Goal: Communication & Community: Answer question/provide support

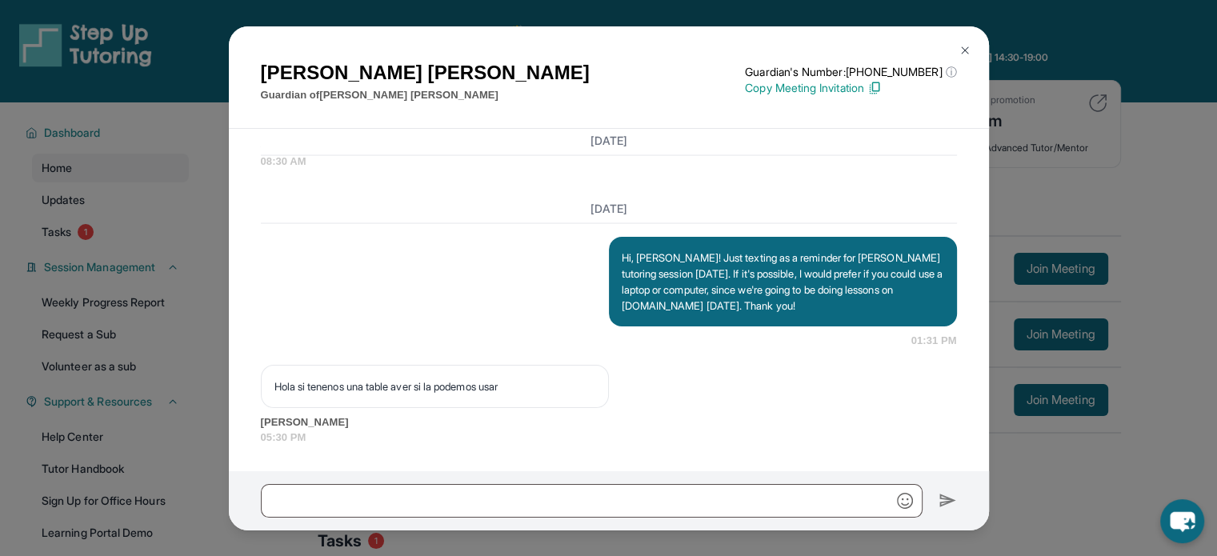
scroll to position [3422, 0]
drag, startPoint x: 530, startPoint y: 370, endPoint x: 245, endPoint y: 366, distance: 284.9
click at [245, 366] on div "[DATE] <p>**New Step Up [PERSON_NAME] Chat**: Hi [PERSON_NAME]! This is the sta…" at bounding box center [609, 300] width 760 height 342
click at [1011, 277] on div "[PERSON_NAME] Guardian of [PERSON_NAME] Guardian's Number: [PHONE_NUMBER] ⓘ Thi…" at bounding box center [608, 278] width 1217 height 556
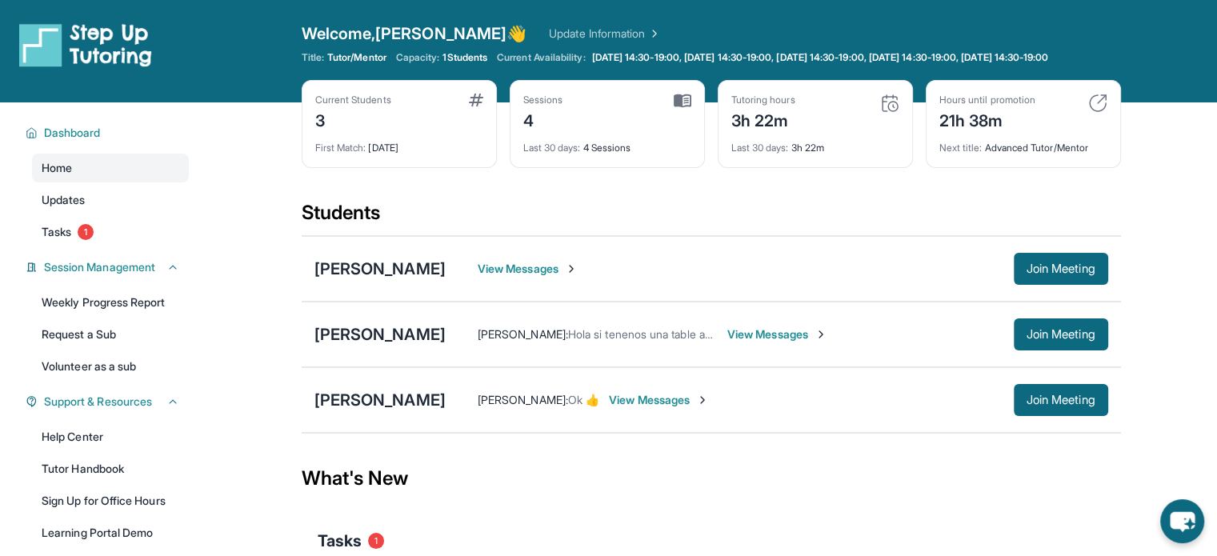
click at [799, 342] on span "View Messages" at bounding box center [777, 334] width 100 height 16
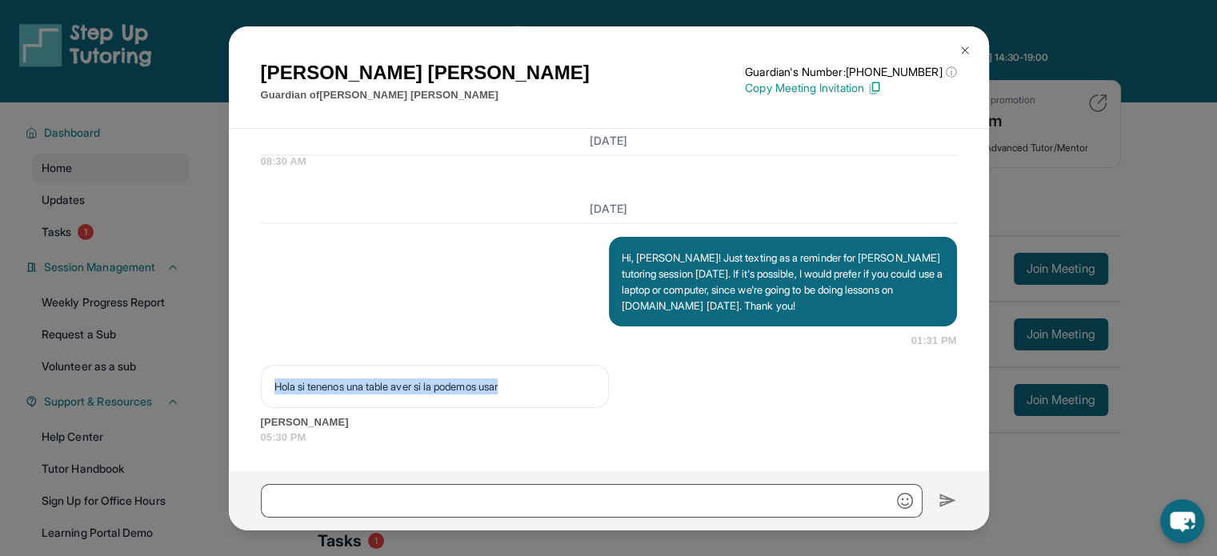
drag, startPoint x: 272, startPoint y: 371, endPoint x: 543, endPoint y: 380, distance: 271.4
click at [543, 380] on div "Hola si tenenos una table aver si la podemos usar" at bounding box center [435, 386] width 348 height 43
copy p "Hola si tenenos una table aver si la podemos usar"
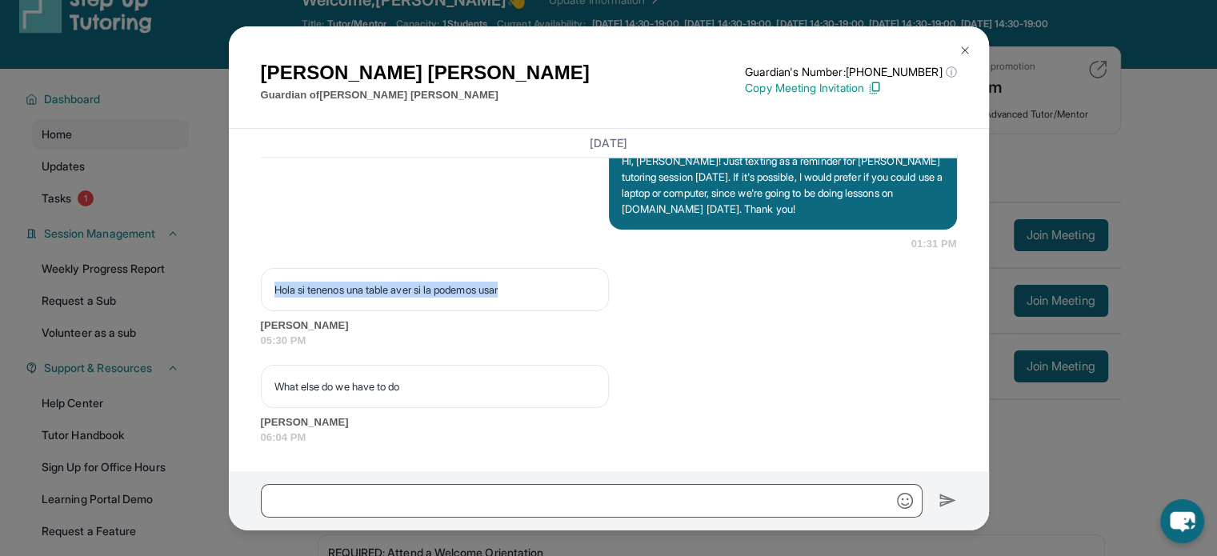
scroll to position [80, 0]
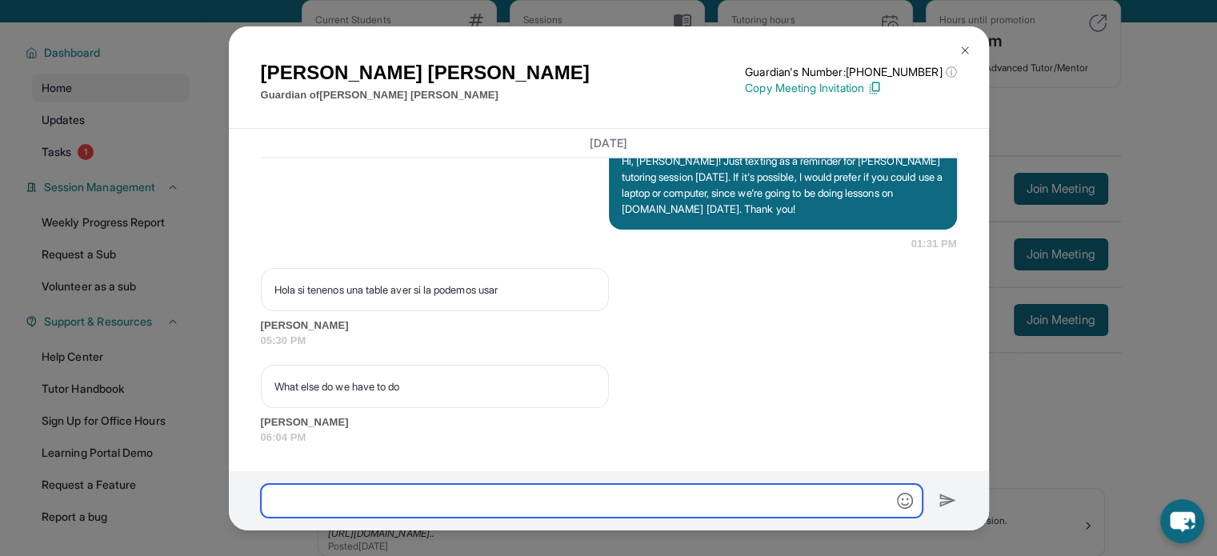
click at [635, 495] on input "text" at bounding box center [592, 501] width 662 height 34
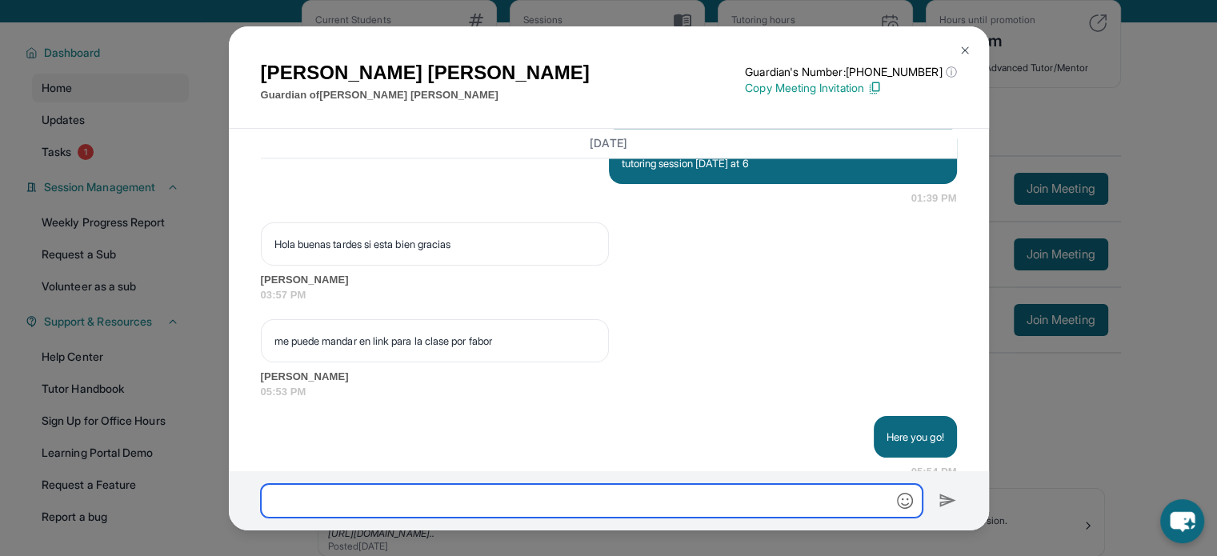
scroll to position [1917, 0]
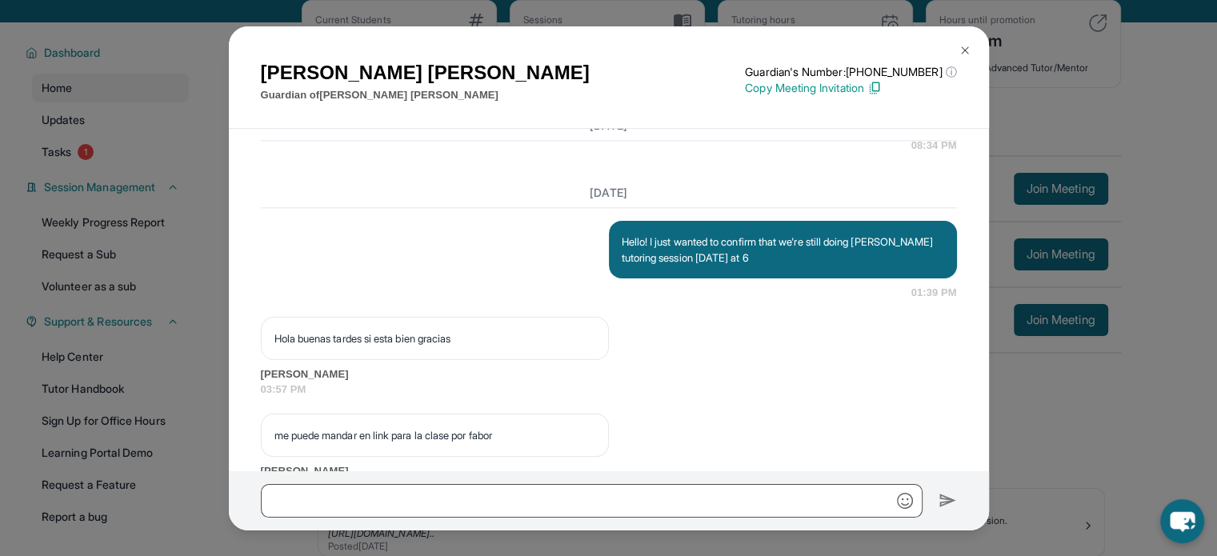
click at [1125, 392] on div "[PERSON_NAME] Guardian of [PERSON_NAME] Guardian's Number: [PHONE_NUMBER] ⓘ Thi…" at bounding box center [608, 278] width 1217 height 556
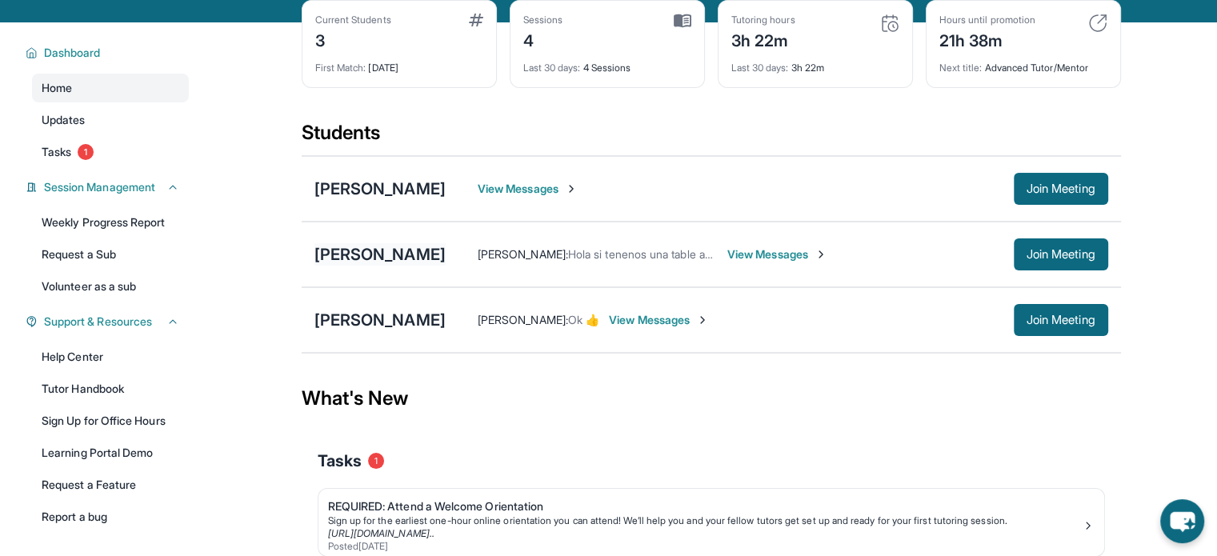
click at [407, 266] on div "[PERSON_NAME]" at bounding box center [379, 254] width 131 height 22
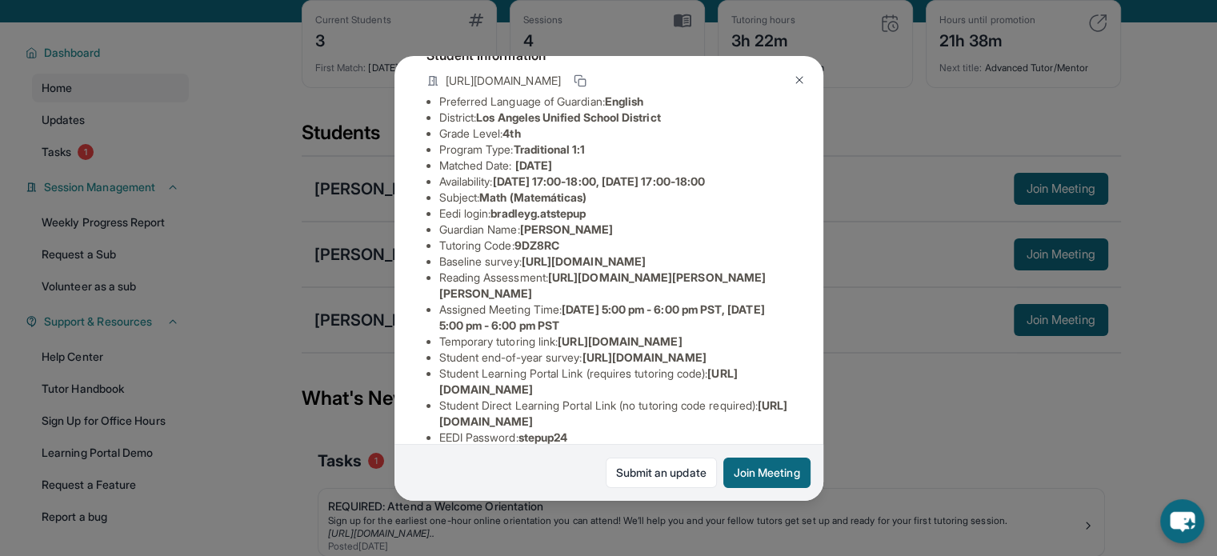
scroll to position [317, 0]
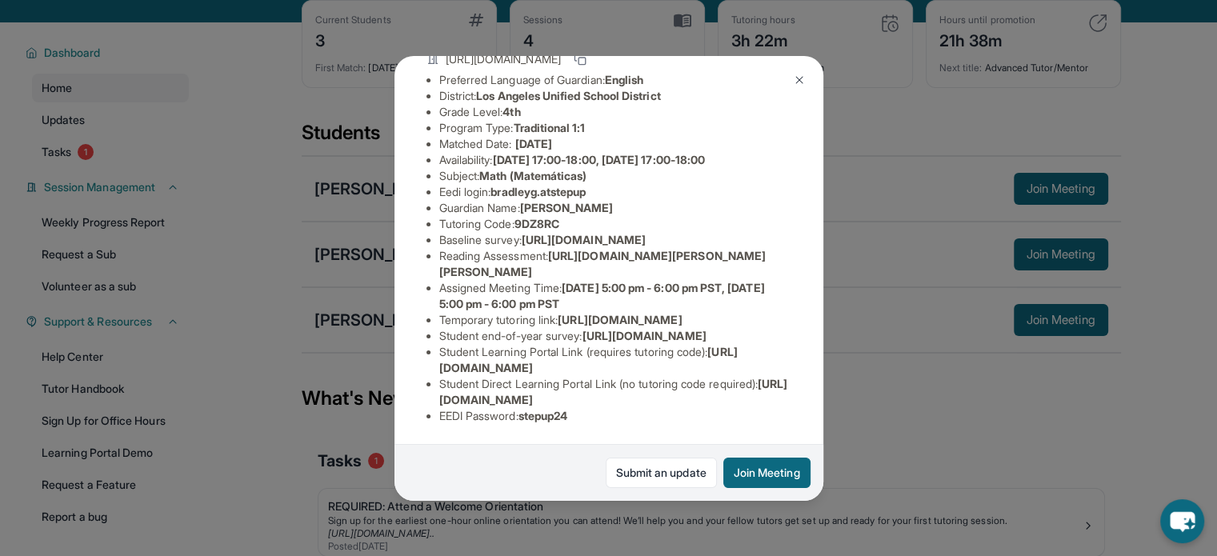
drag, startPoint x: 759, startPoint y: 390, endPoint x: 438, endPoint y: 393, distance: 320.9
click at [438, 393] on ul "Preferred Language of Guardian: English District: [GEOGRAPHIC_DATA] Unified Sch…" at bounding box center [608, 248] width 365 height 352
copy span "[URL][DOMAIN_NAME]"
click at [368, 310] on div "[PERSON_NAME] Guardian: [PERSON_NAME] Student Information [URL][DOMAIN_NAME] Pr…" at bounding box center [608, 278] width 1217 height 556
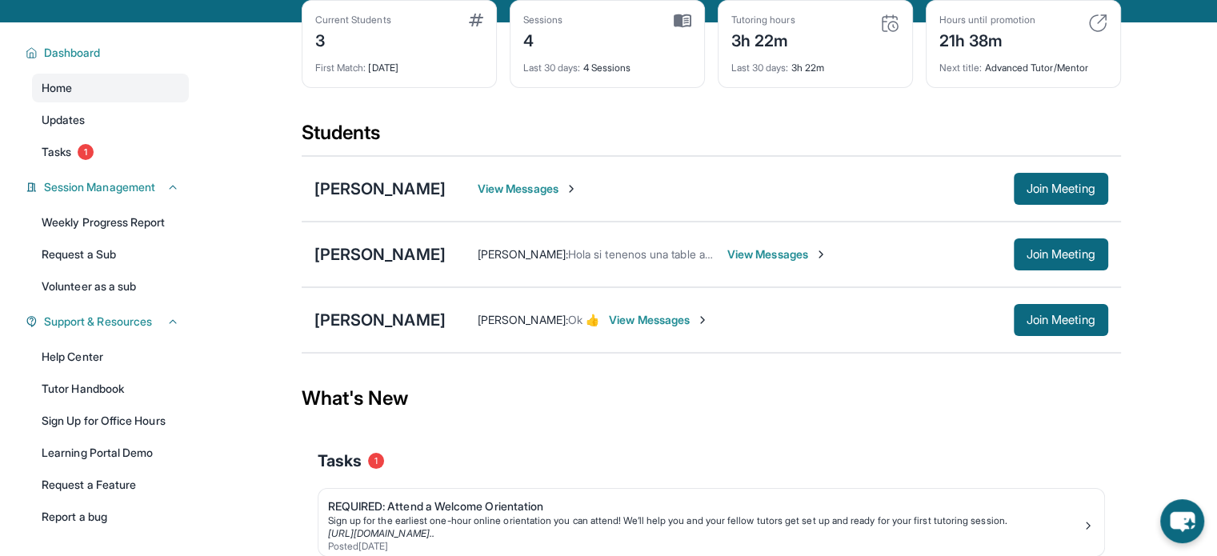
click at [763, 262] on span "View Messages" at bounding box center [777, 254] width 100 height 16
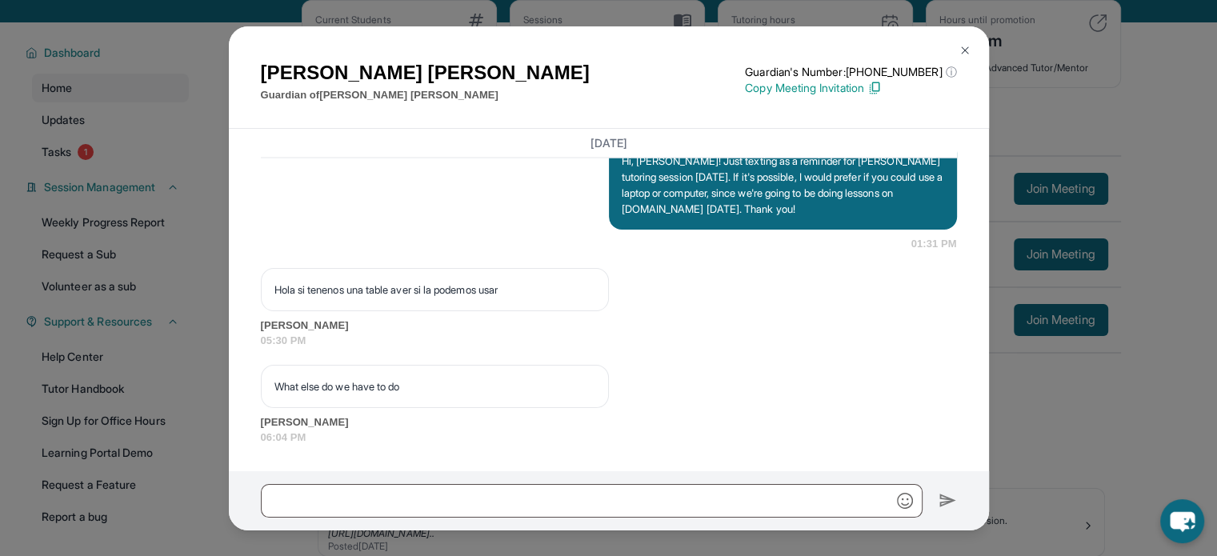
scroll to position [3518, 0]
click at [656, 498] on input "text" at bounding box center [592, 501] width 662 height 34
type input "*"
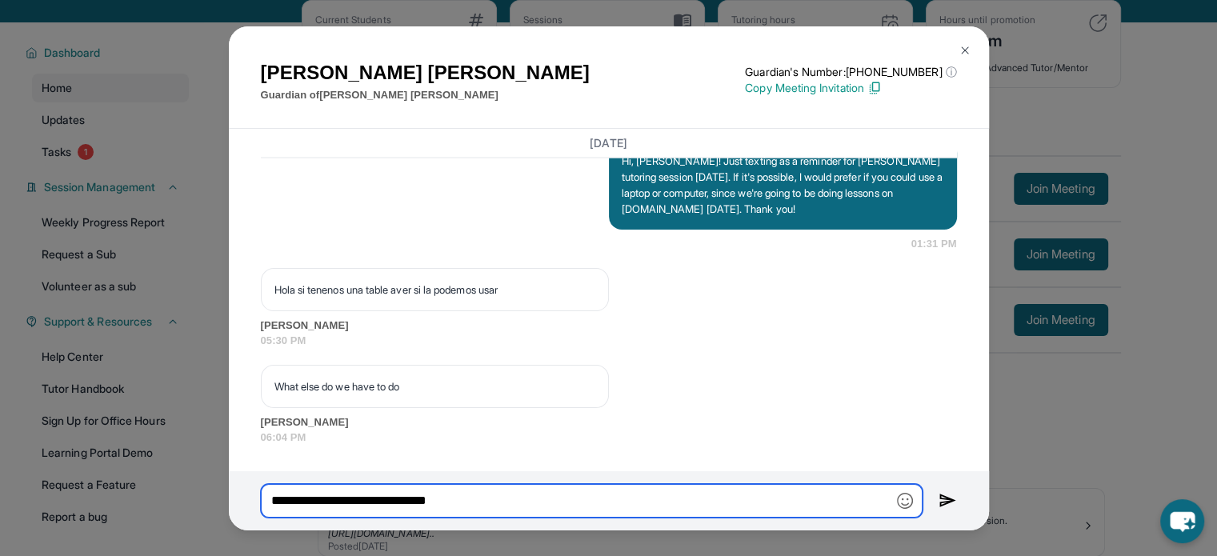
paste input "**********"
type input "**********"
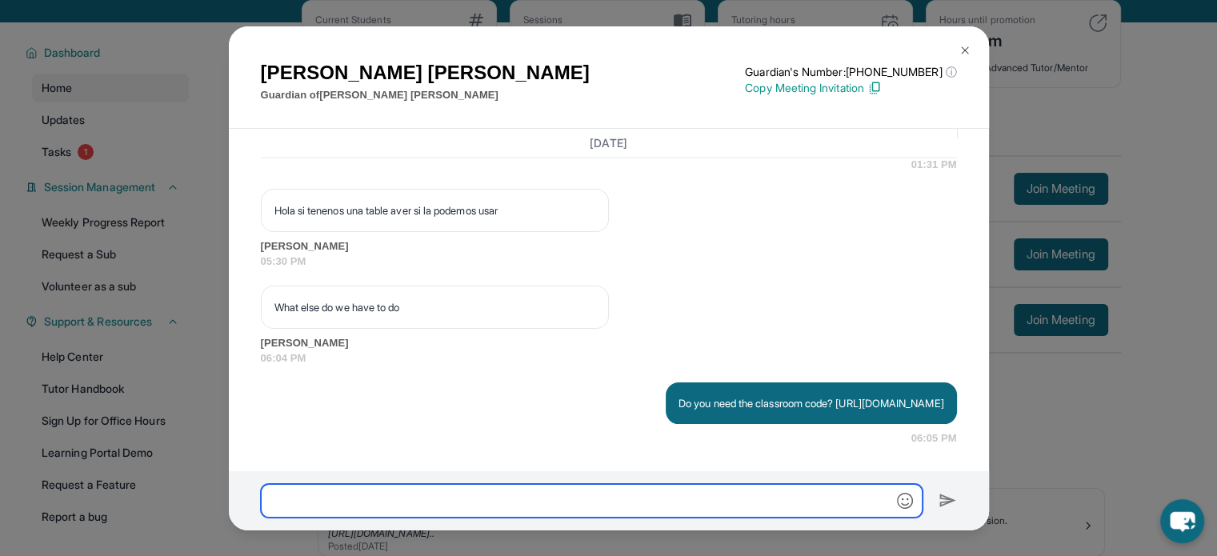
scroll to position [3614, 0]
drag, startPoint x: 1024, startPoint y: 176, endPoint x: 979, endPoint y: 174, distance: 44.9
click at [1024, 176] on div "[PERSON_NAME] Guardian of [PERSON_NAME] Guardian's Number: [PHONE_NUMBER] ⓘ Thi…" at bounding box center [608, 278] width 1217 height 556
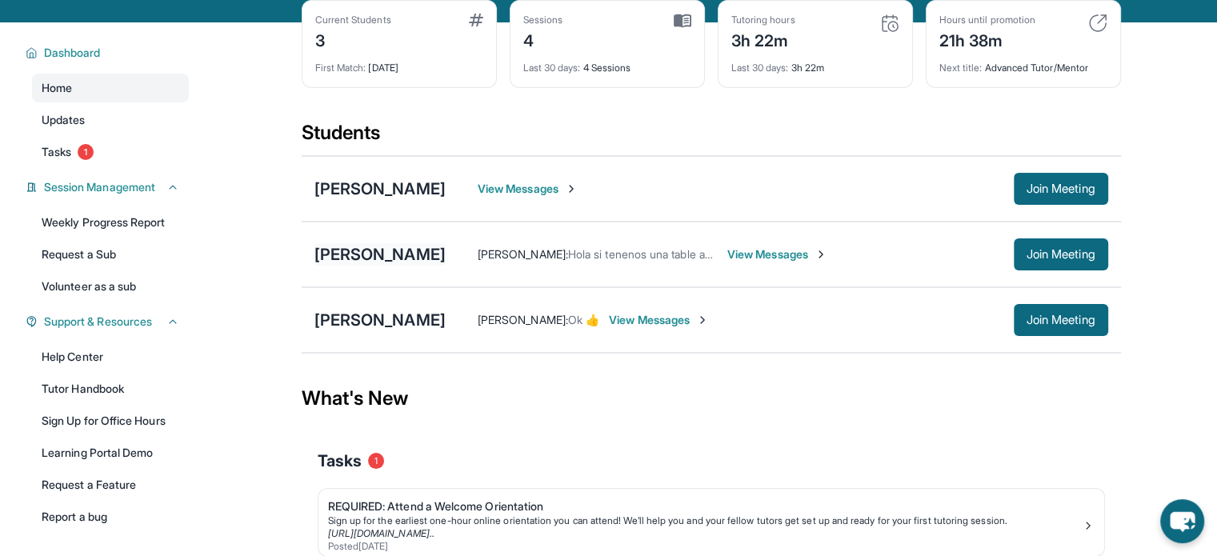
click at [377, 259] on div "[PERSON_NAME]" at bounding box center [379, 254] width 131 height 22
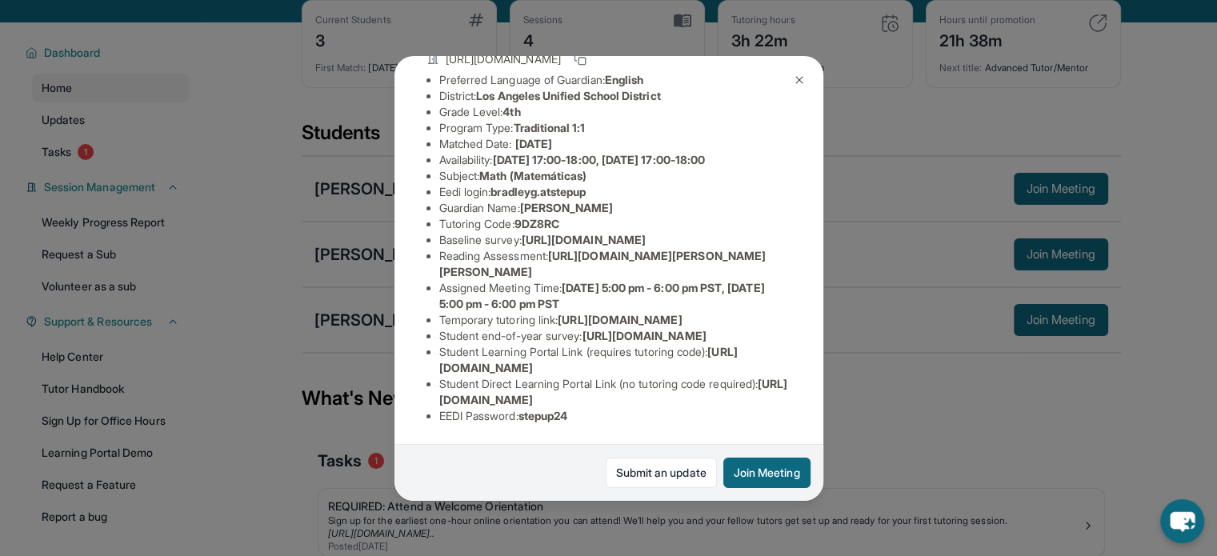
scroll to position [317, 0]
click at [876, 302] on div "[PERSON_NAME] Guardian: [PERSON_NAME] Student Information [URL][DOMAIN_NAME] Pr…" at bounding box center [608, 278] width 1217 height 556
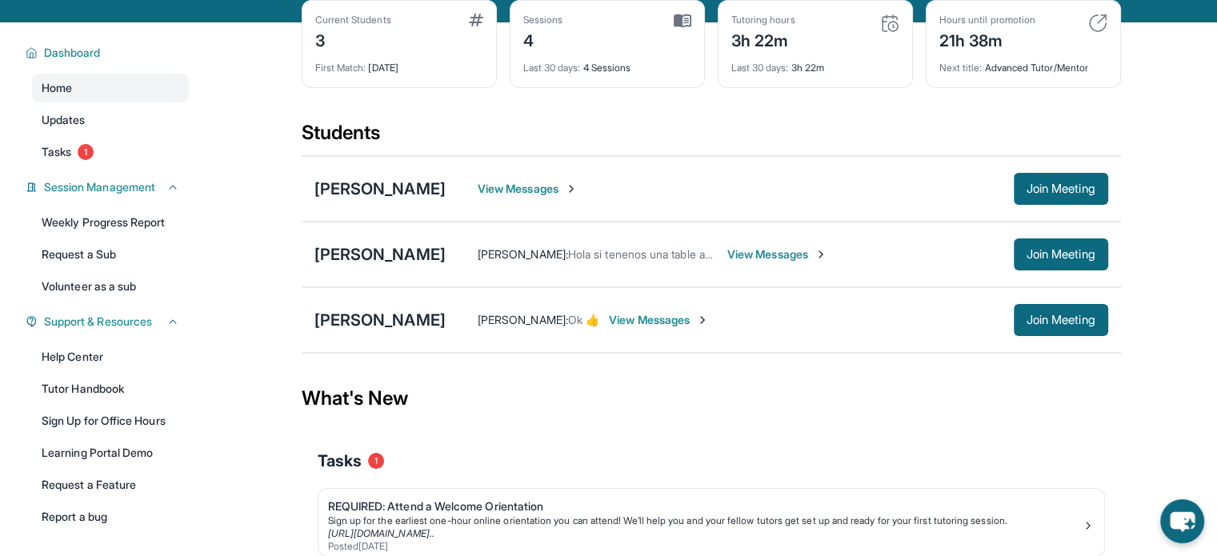
click at [787, 252] on div "[PERSON_NAME] : Hola si tenenos una table aver si la podemos usar View Messages…" at bounding box center [777, 254] width 663 height 32
click at [783, 262] on span "View Messages" at bounding box center [777, 254] width 100 height 16
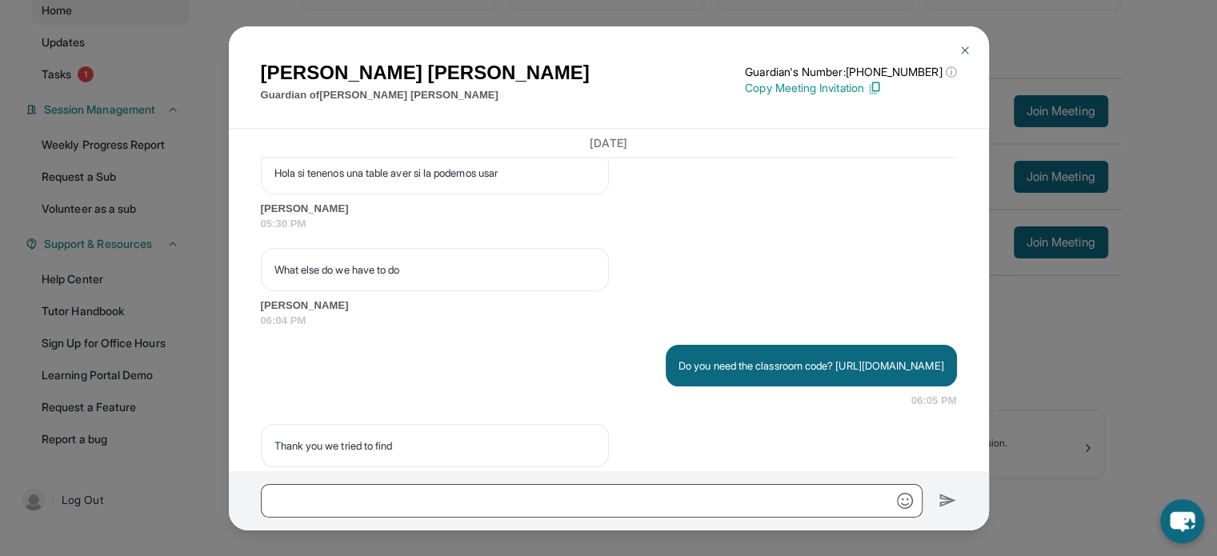
scroll to position [3710, 0]
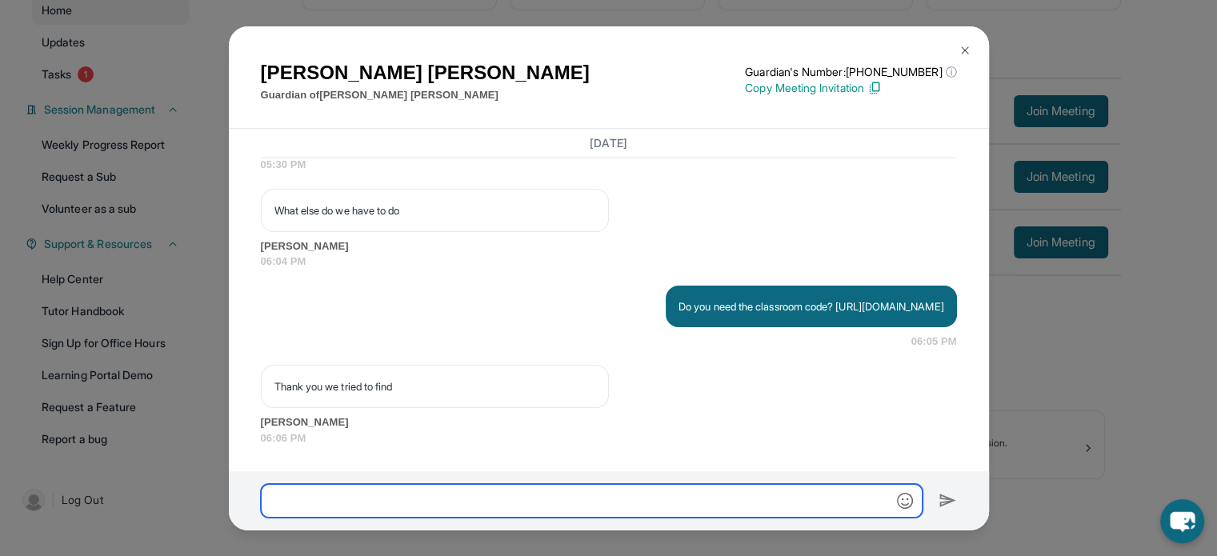
click at [468, 510] on input "text" at bounding box center [592, 501] width 662 height 34
click at [439, 481] on div at bounding box center [609, 500] width 760 height 59
click at [442, 489] on input "text" at bounding box center [592, 501] width 662 height 34
click at [912, 254] on span "06:04 PM" at bounding box center [609, 262] width 696 height 16
click at [1060, 258] on div "[PERSON_NAME] Guardian of [PERSON_NAME] Guardian's Number: [PHONE_NUMBER] ⓘ Thi…" at bounding box center [608, 278] width 1217 height 556
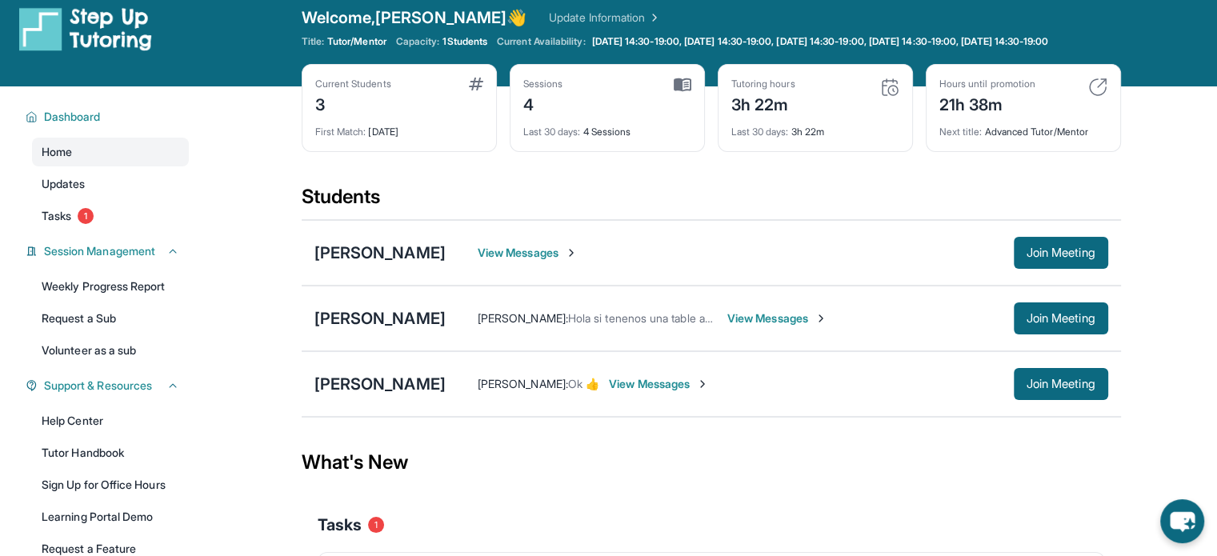
scroll to position [0, 0]
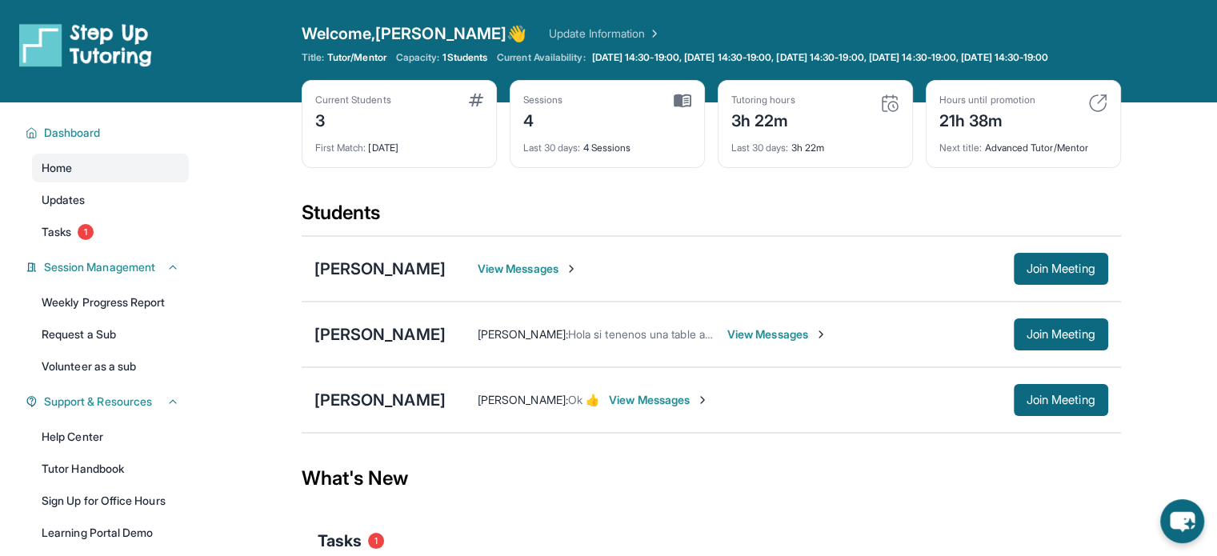
click at [815, 342] on span "View Messages" at bounding box center [777, 334] width 100 height 16
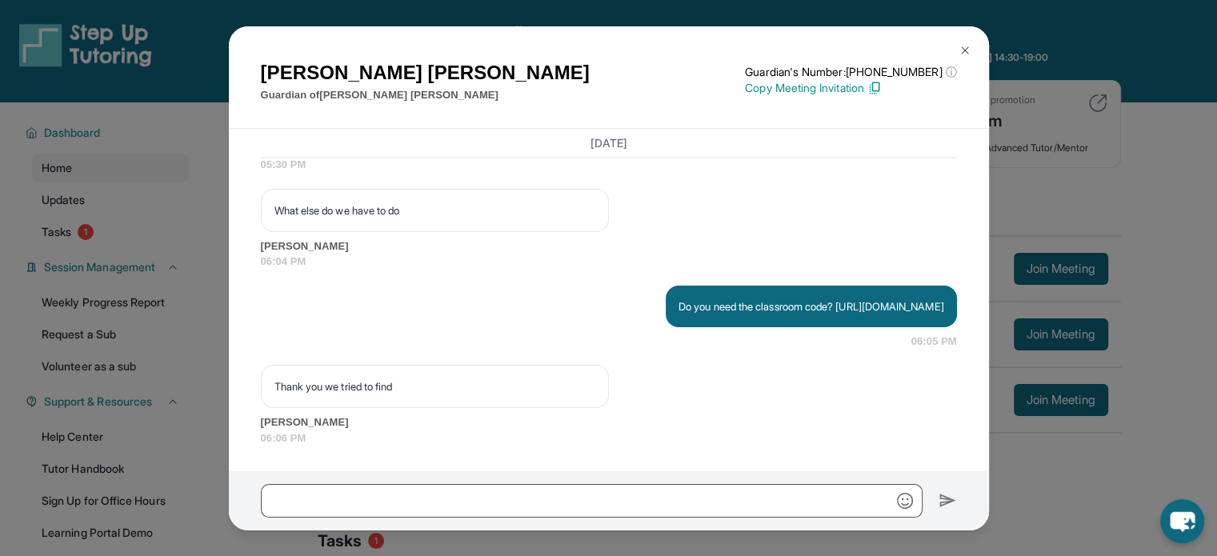
scroll to position [3710, 0]
click at [781, 492] on input "text" at bounding box center [592, 501] width 662 height 34
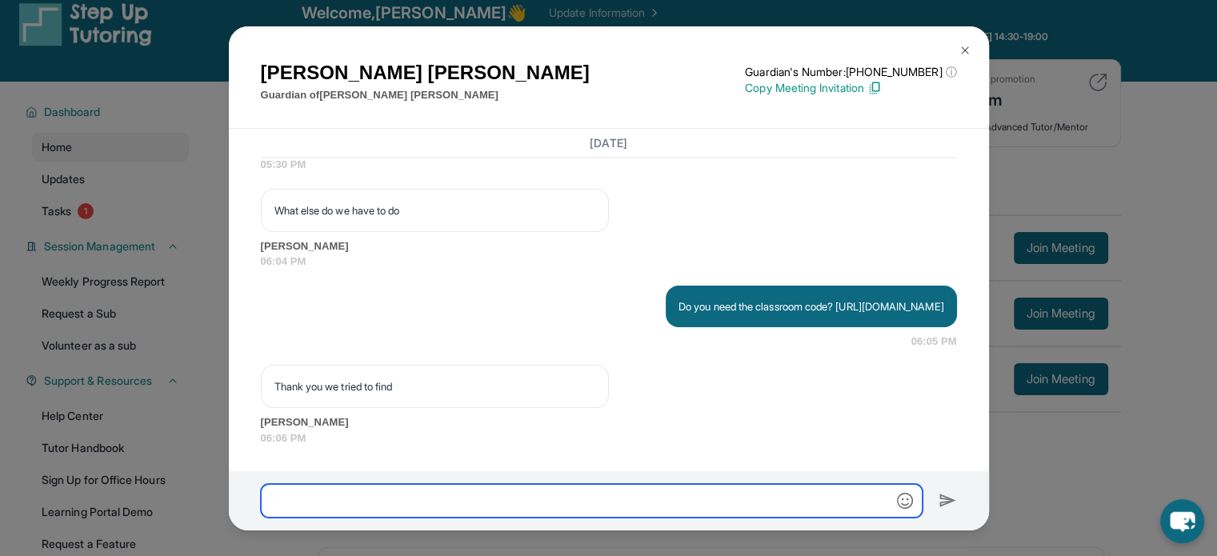
scroll to position [80, 0]
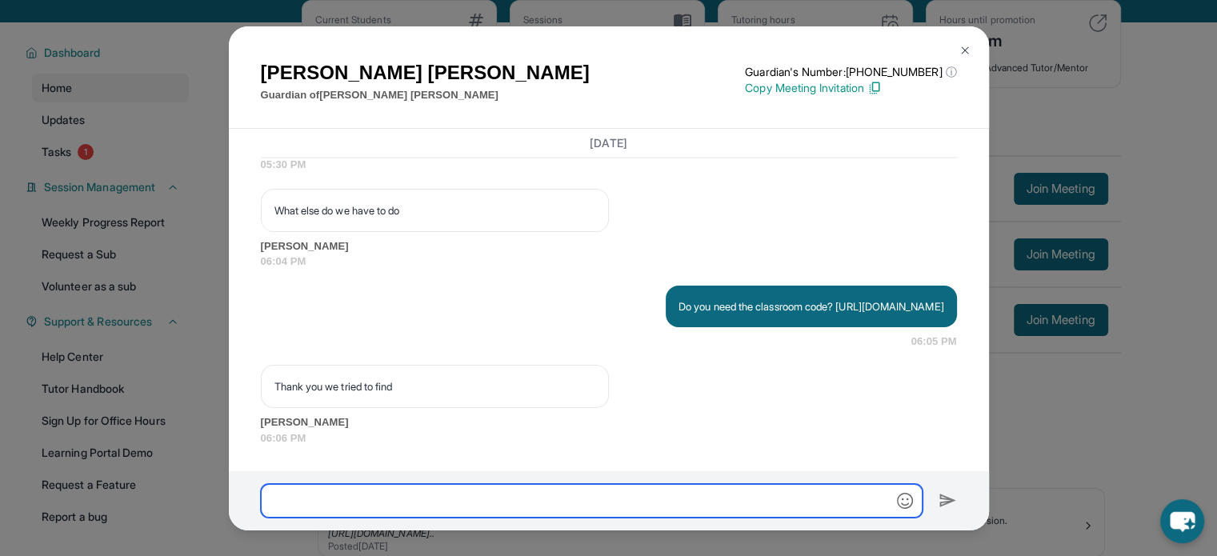
click at [530, 495] on input "text" at bounding box center [592, 501] width 662 height 34
type input "**********"
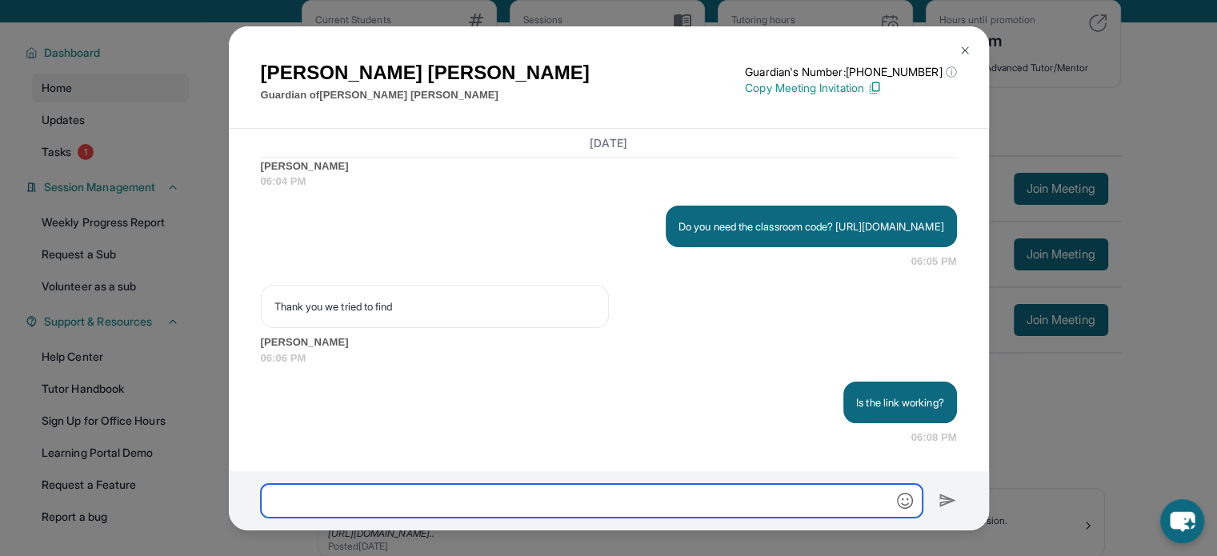
scroll to position [3790, 0]
paste input "**********"
type input "**********"
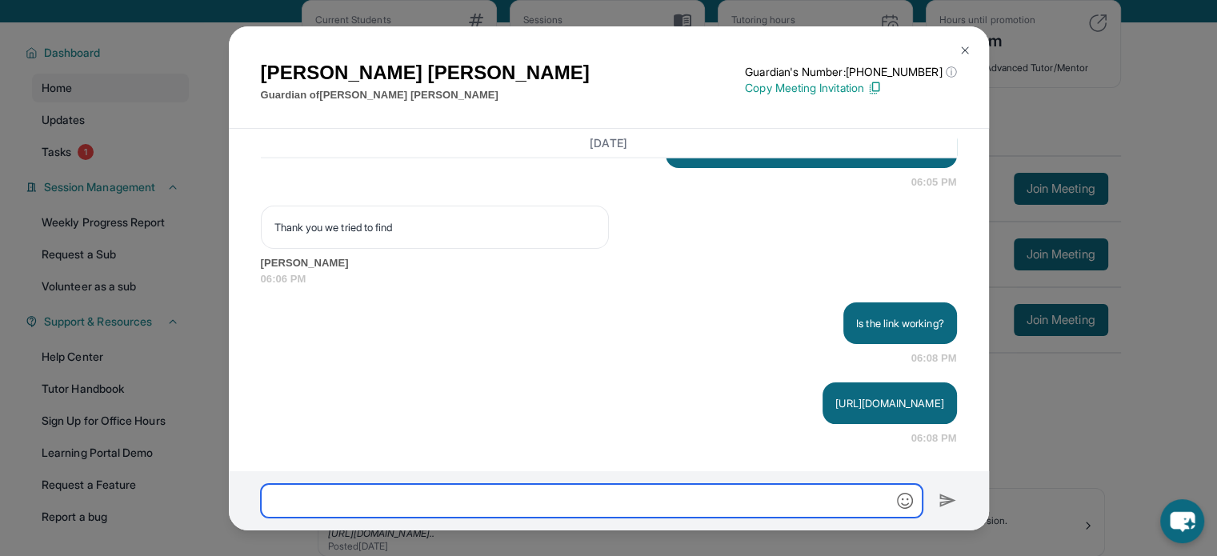
scroll to position [3870, 0]
click at [1140, 254] on div "[PERSON_NAME] Guardian of [PERSON_NAME] Guardian's Number: [PHONE_NUMBER] ⓘ Thi…" at bounding box center [608, 278] width 1217 height 556
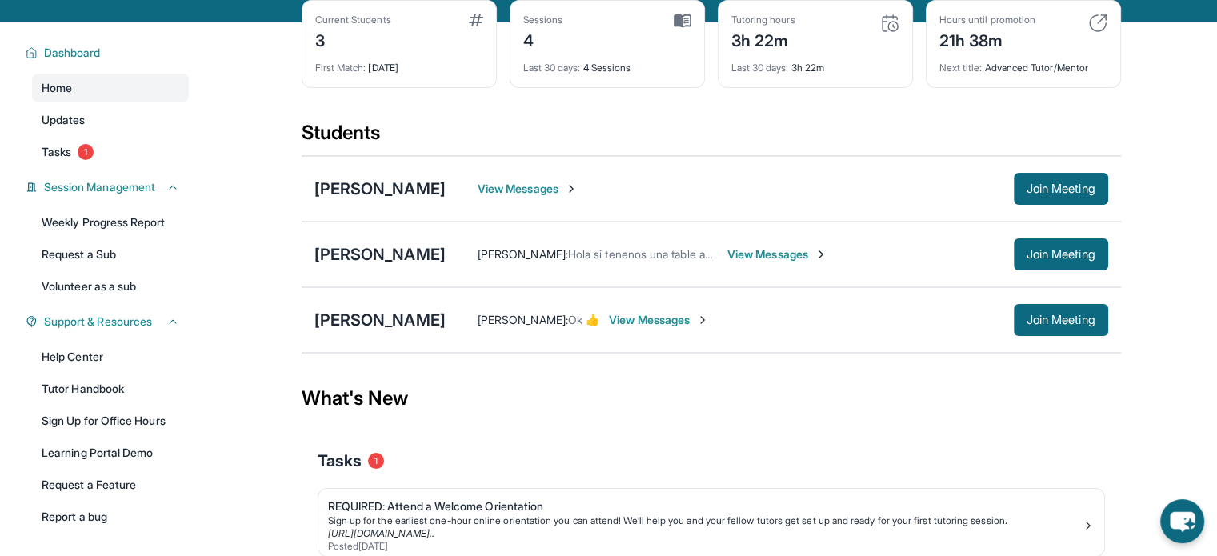
click at [776, 262] on span "View Messages" at bounding box center [777, 254] width 100 height 16
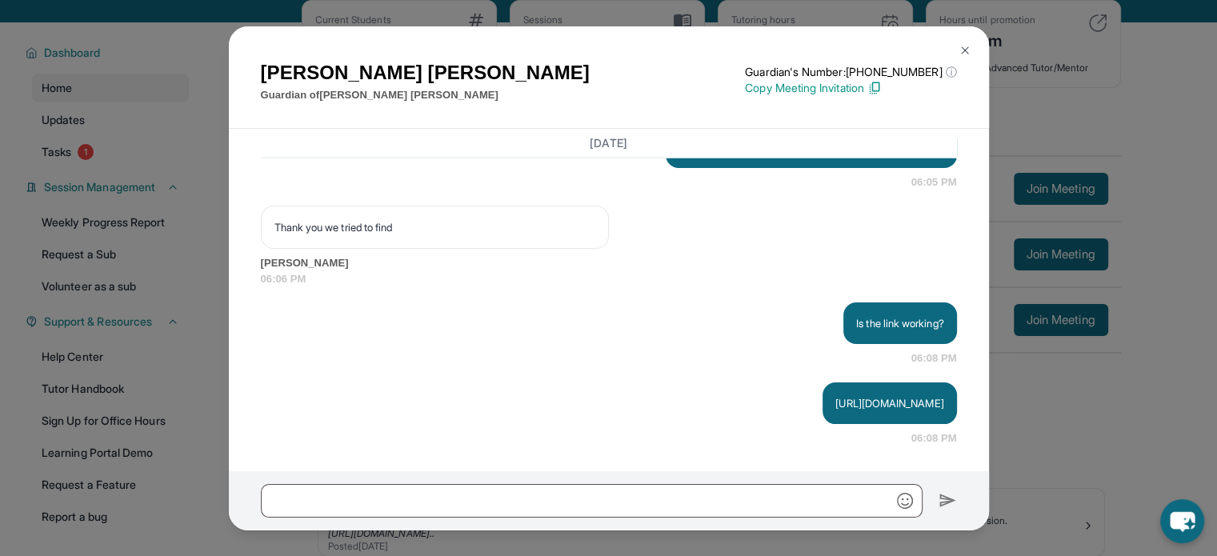
click at [1042, 434] on div "[PERSON_NAME] Guardian of [PERSON_NAME] Guardian's Number: [PHONE_NUMBER] ⓘ Thi…" at bounding box center [608, 278] width 1217 height 556
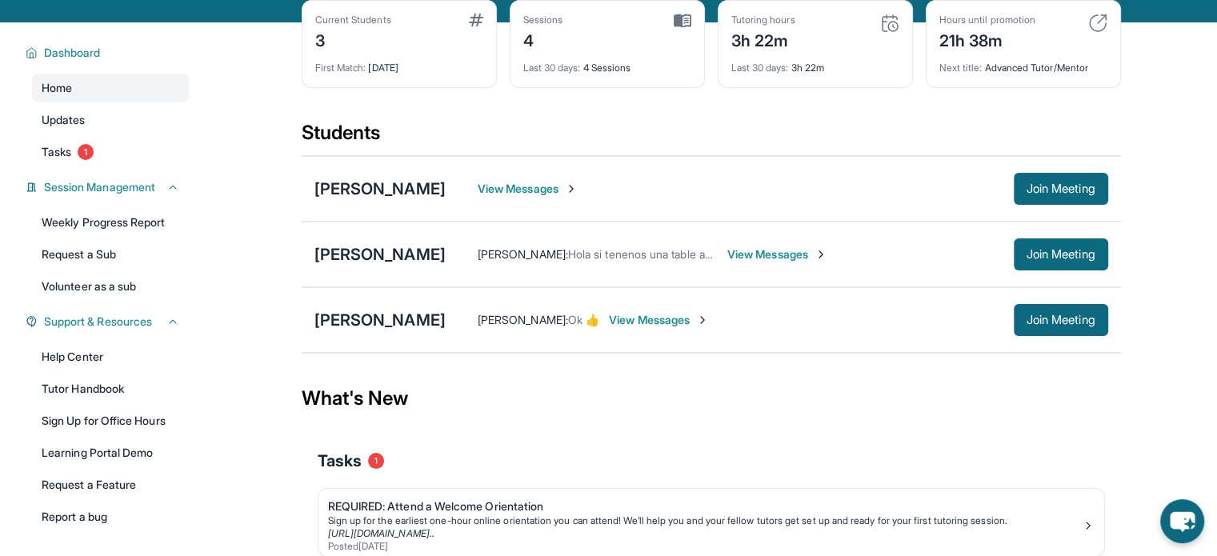
click at [403, 250] on div "[PERSON_NAME] [PERSON_NAME] : Hola si tenenos una table aver si la podemos usar…" at bounding box center [711, 255] width 819 height 66
click at [402, 258] on div "[PERSON_NAME]" at bounding box center [379, 254] width 131 height 22
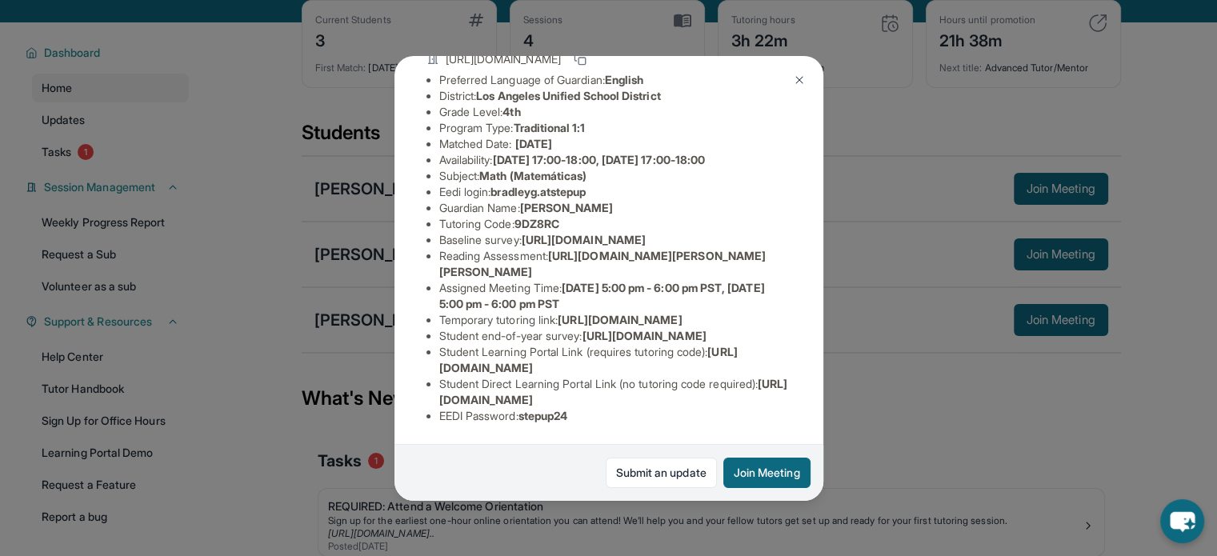
scroll to position [317, 0]
click at [954, 400] on div "[PERSON_NAME] Guardian: [PERSON_NAME] Student Information [URL][DOMAIN_NAME] Pr…" at bounding box center [608, 278] width 1217 height 556
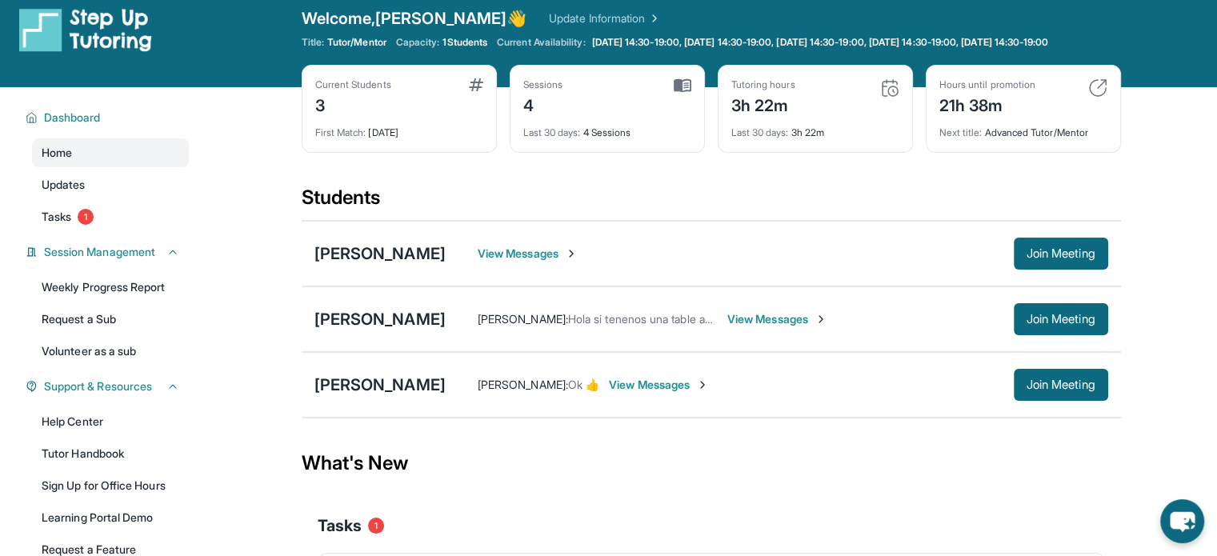
scroll to position [8, 0]
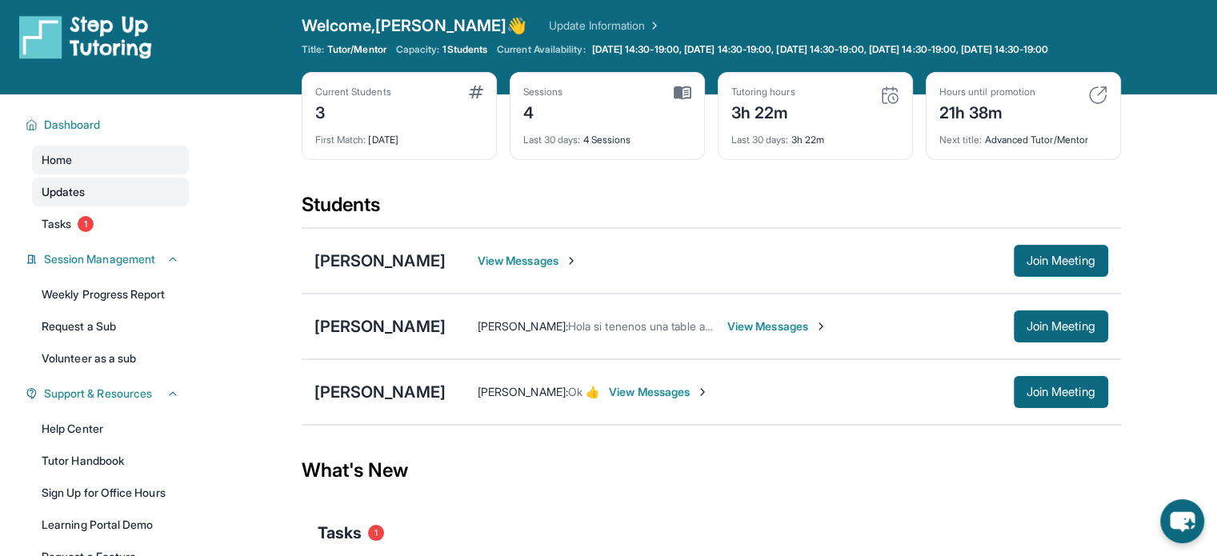
click at [68, 200] on span "Updates" at bounding box center [64, 192] width 44 height 16
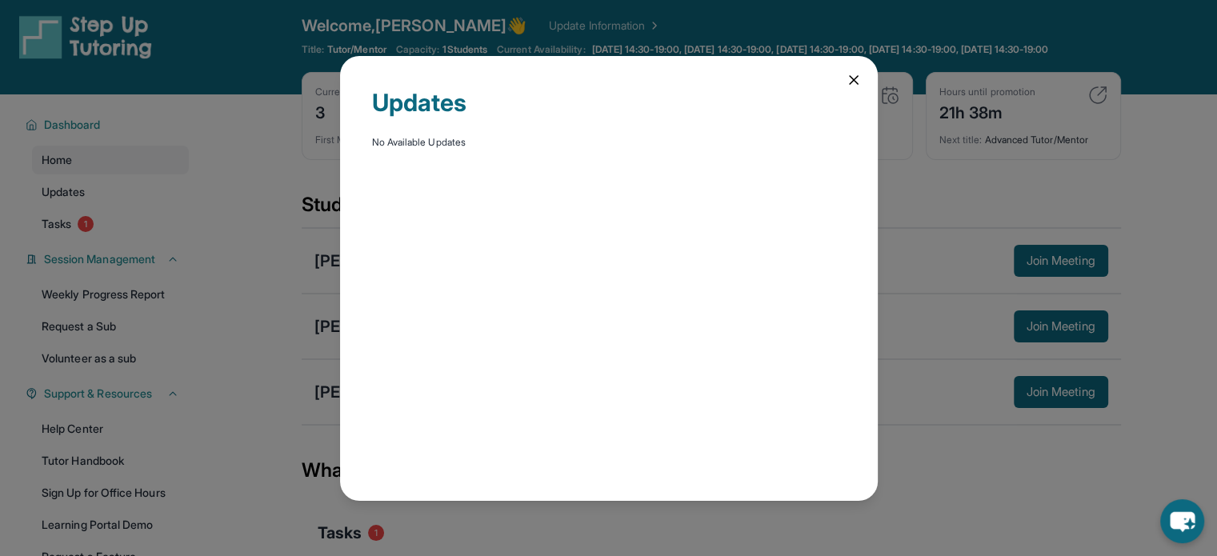
click at [68, 186] on div "Updates No Available Updates" at bounding box center [608, 278] width 1217 height 556
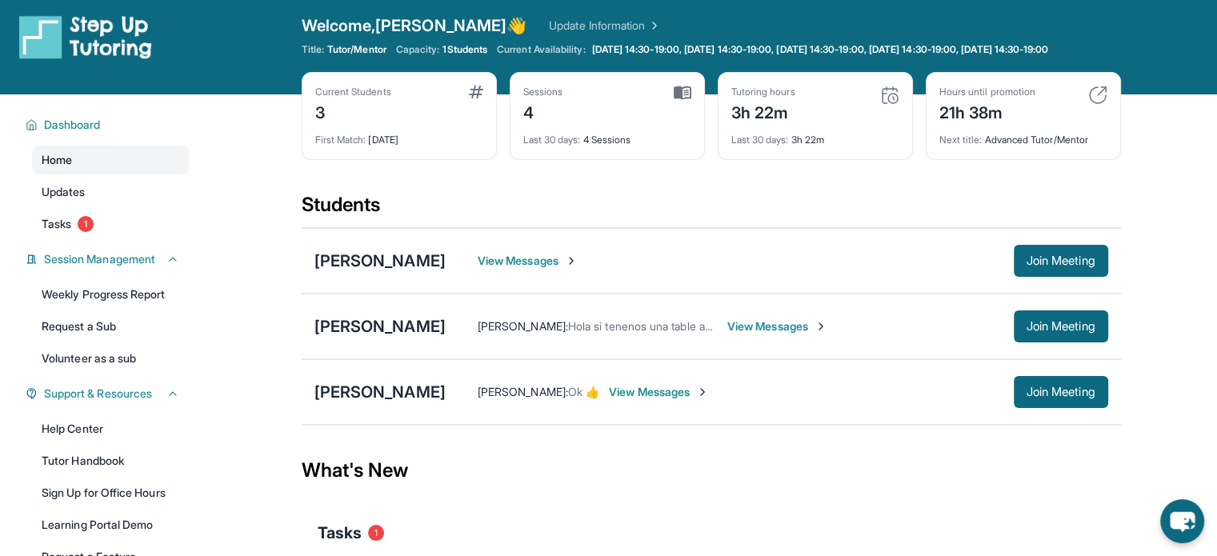
click at [69, 168] on span "Home" at bounding box center [57, 160] width 30 height 16
click at [70, 168] on span "Home" at bounding box center [57, 160] width 30 height 16
click at [775, 331] on span "View Messages" at bounding box center [777, 326] width 100 height 16
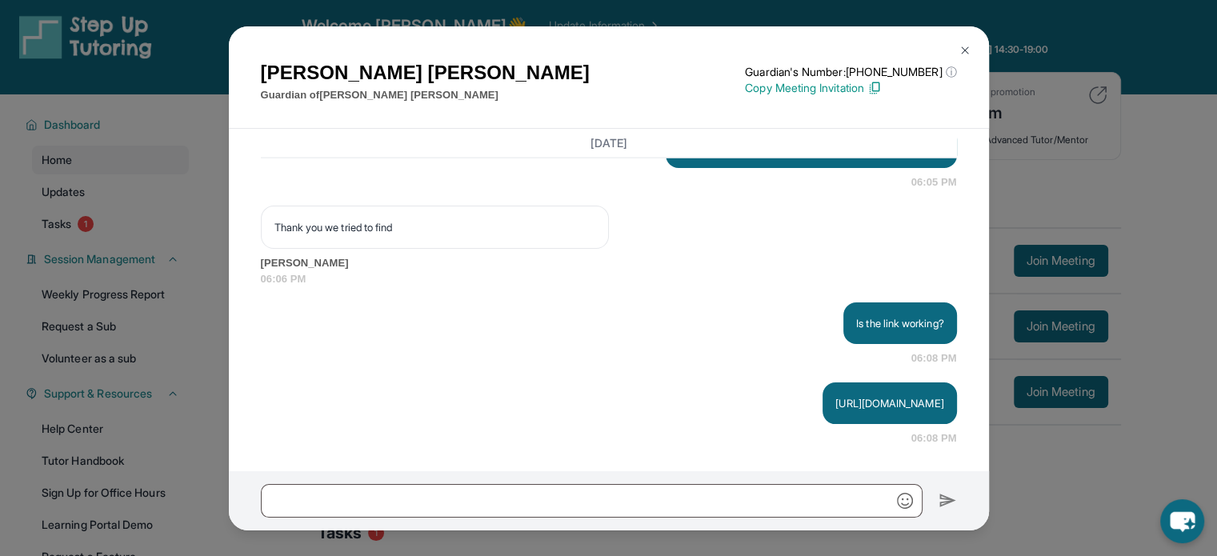
scroll to position [3870, 0]
click at [154, 395] on div "[PERSON_NAME] Guardian of [PERSON_NAME] Guardian's Number: [PHONE_NUMBER] ⓘ Thi…" at bounding box center [608, 278] width 1217 height 556
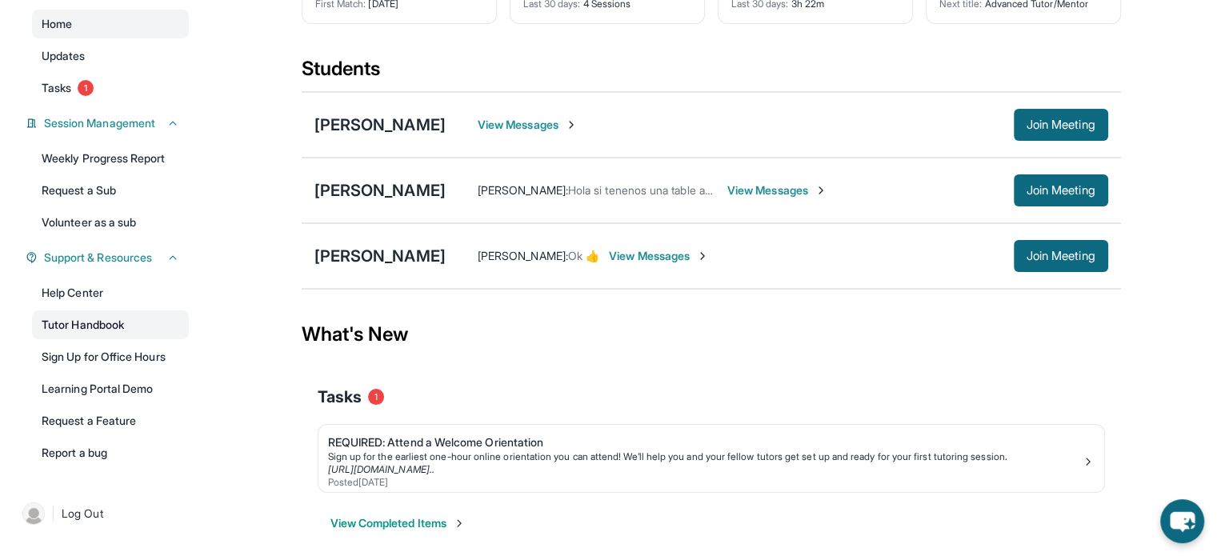
scroll to position [168, 0]
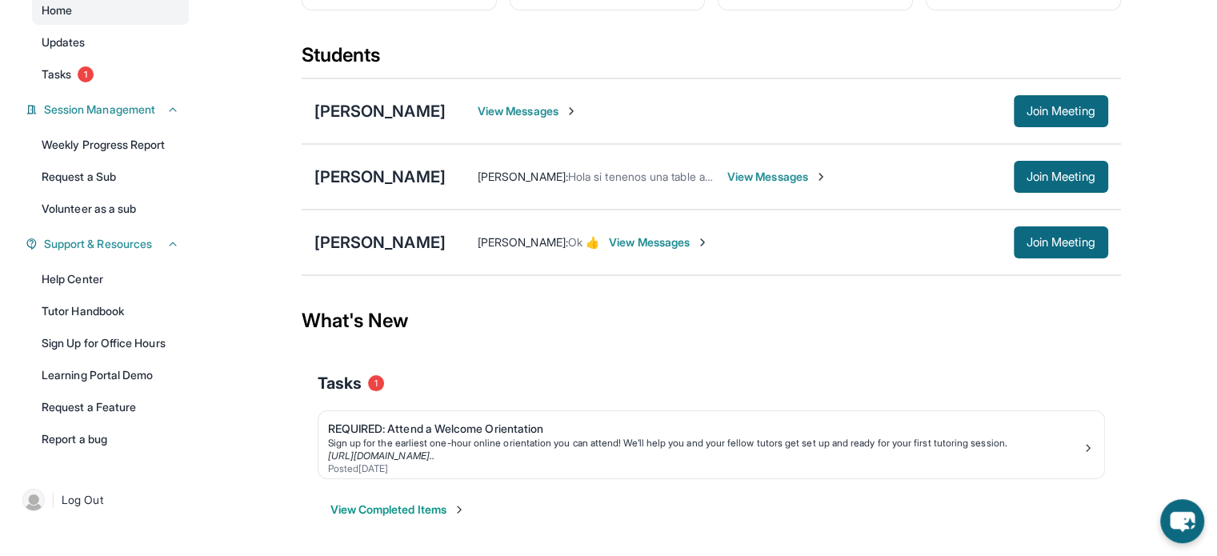
click at [778, 177] on span "View Messages" at bounding box center [777, 177] width 100 height 16
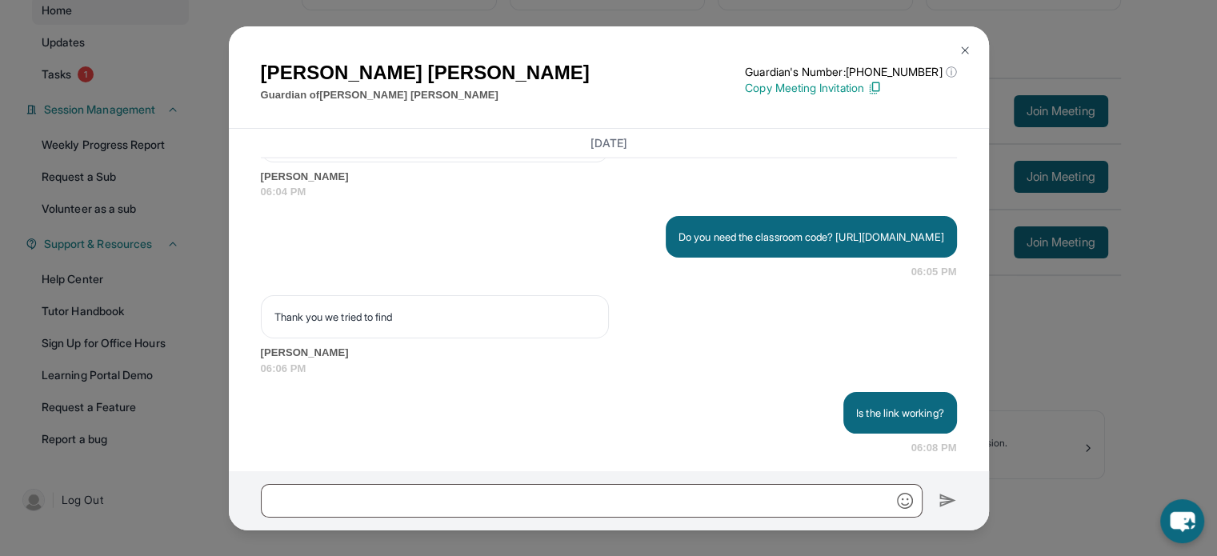
scroll to position [3550, 0]
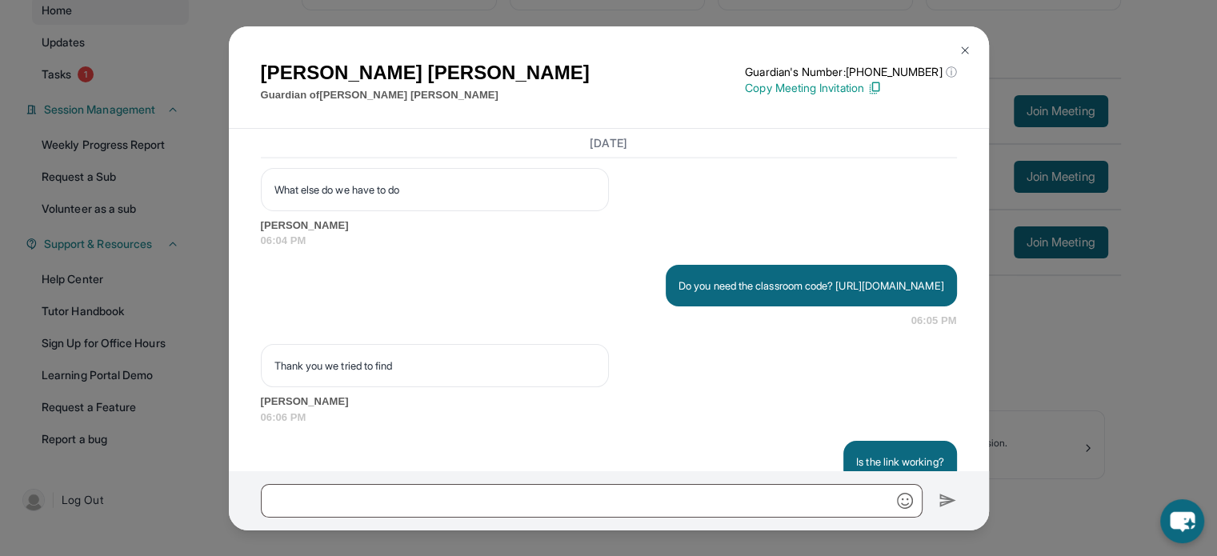
click at [1123, 404] on div "[PERSON_NAME] Guardian of [PERSON_NAME] Guardian's Number: [PHONE_NUMBER] ⓘ Thi…" at bounding box center [608, 278] width 1217 height 556
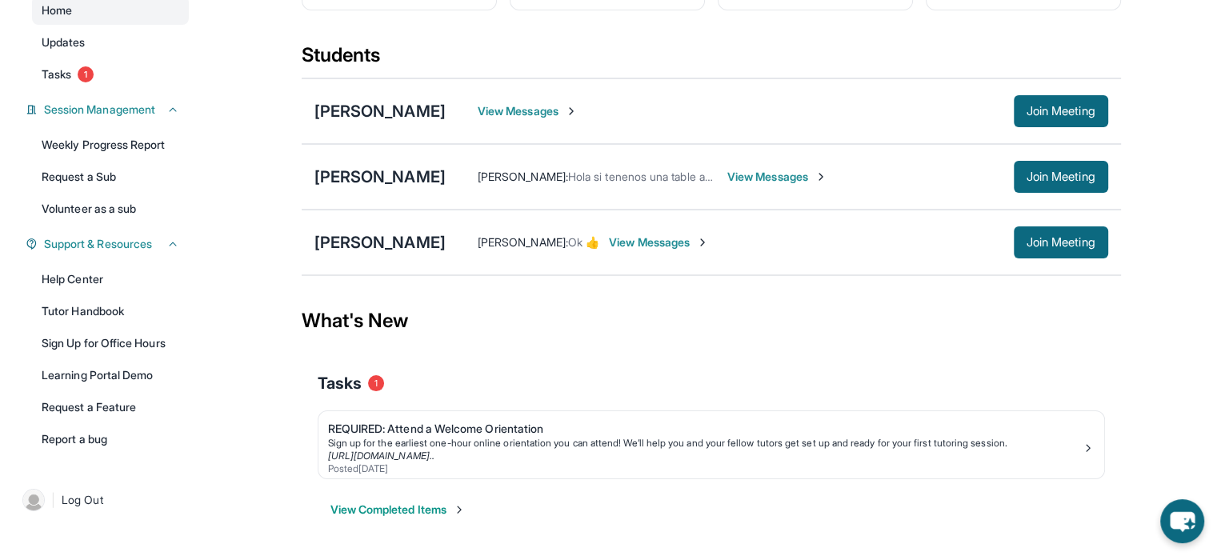
click at [800, 174] on span "View Messages" at bounding box center [777, 177] width 100 height 16
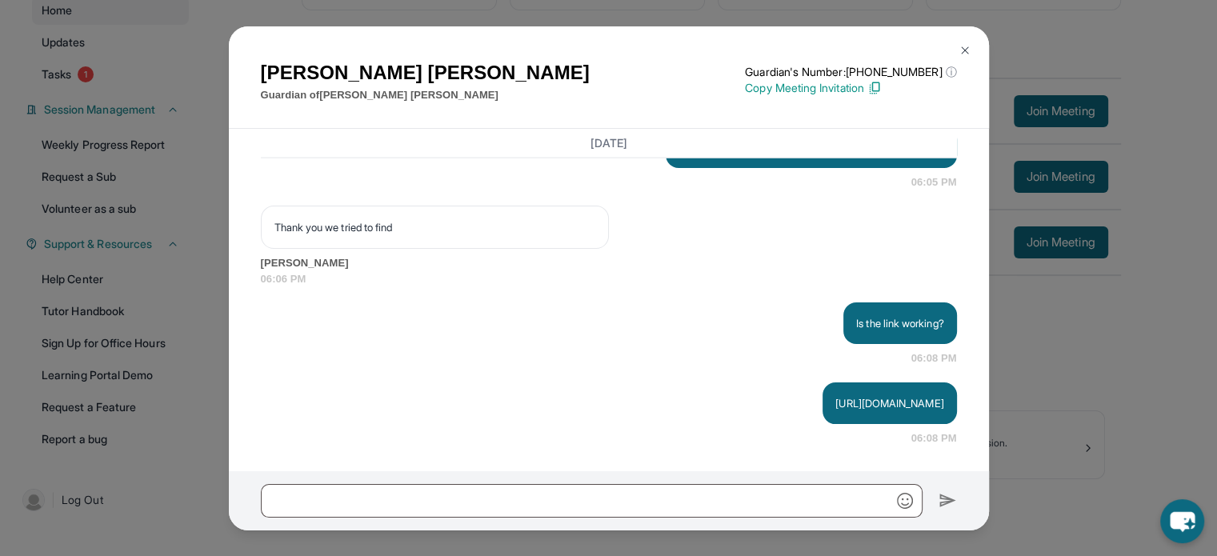
scroll to position [3870, 0]
click at [692, 493] on input "text" at bounding box center [592, 501] width 662 height 34
click at [402, 514] on input "text" at bounding box center [592, 501] width 662 height 34
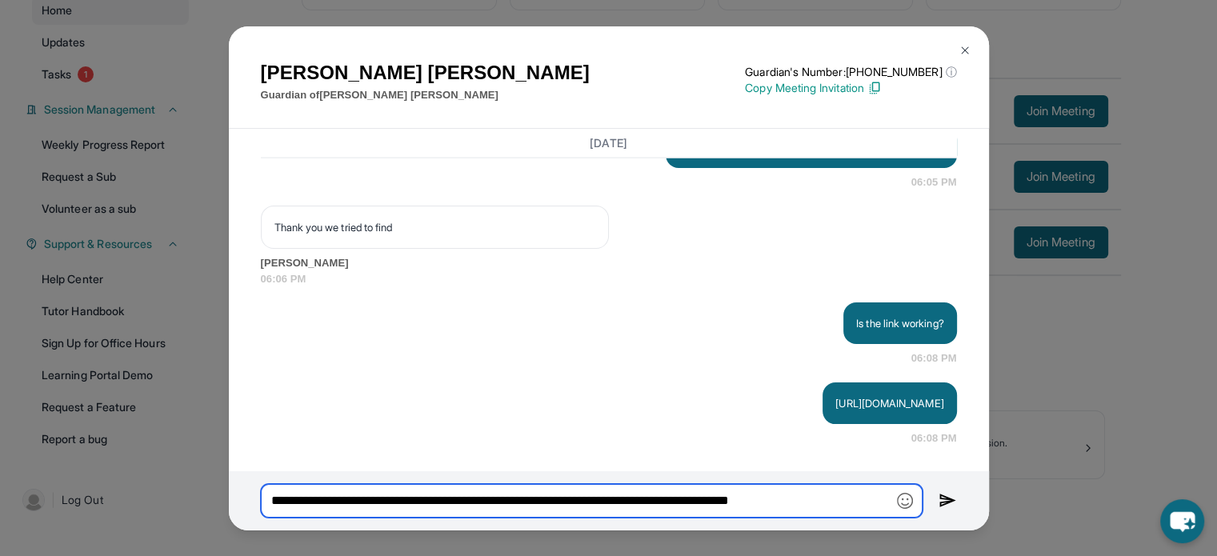
type input "**********"
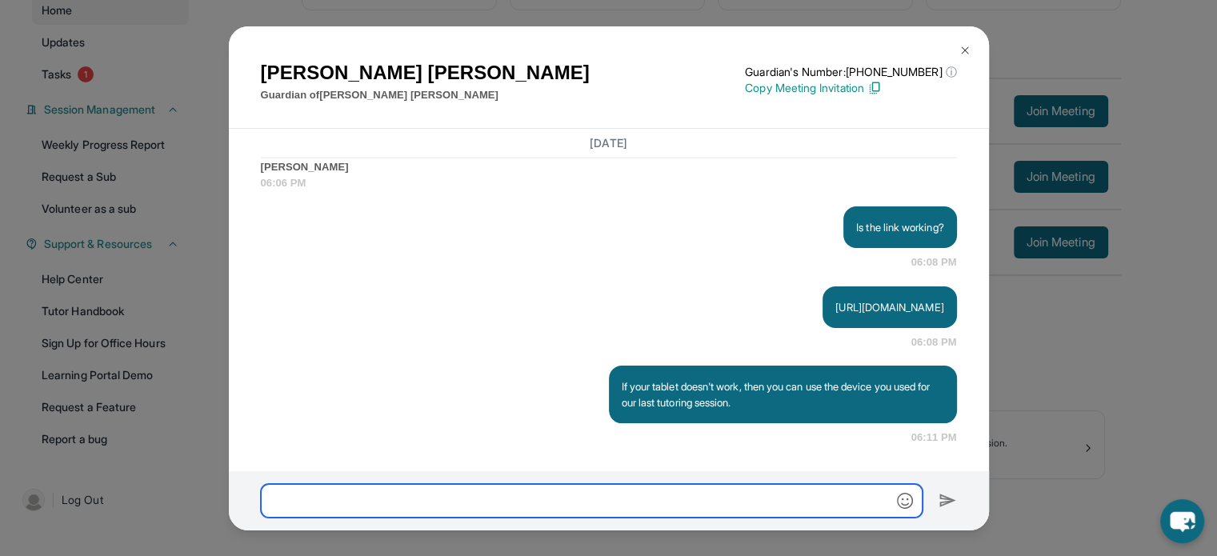
scroll to position [3965, 0]
click at [1202, 406] on div "[PERSON_NAME] Guardian of [PERSON_NAME] Guardian's Number: [PHONE_NUMBER] ⓘ Thi…" at bounding box center [608, 278] width 1217 height 556
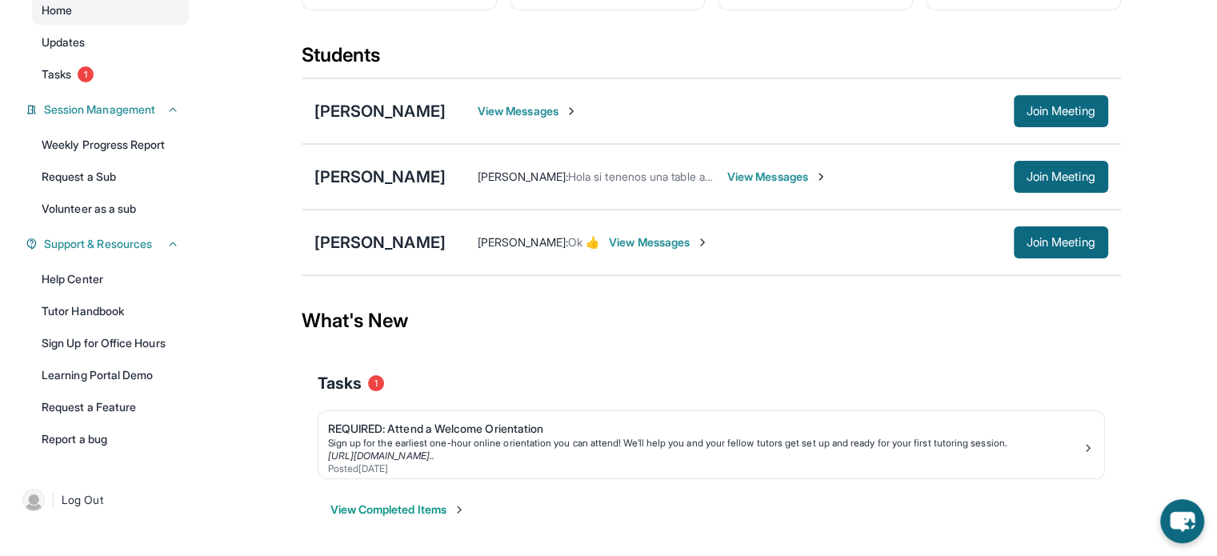
click at [749, 188] on div "[PERSON_NAME] : Hola si tenenos una table aver si la podemos usar View Messages…" at bounding box center [777, 177] width 663 height 32
click at [748, 166] on div "[PERSON_NAME] : Hola si tenenos una table aver si la podemos usar View Messages…" at bounding box center [777, 177] width 663 height 32
click at [749, 173] on span "View Messages" at bounding box center [777, 177] width 100 height 16
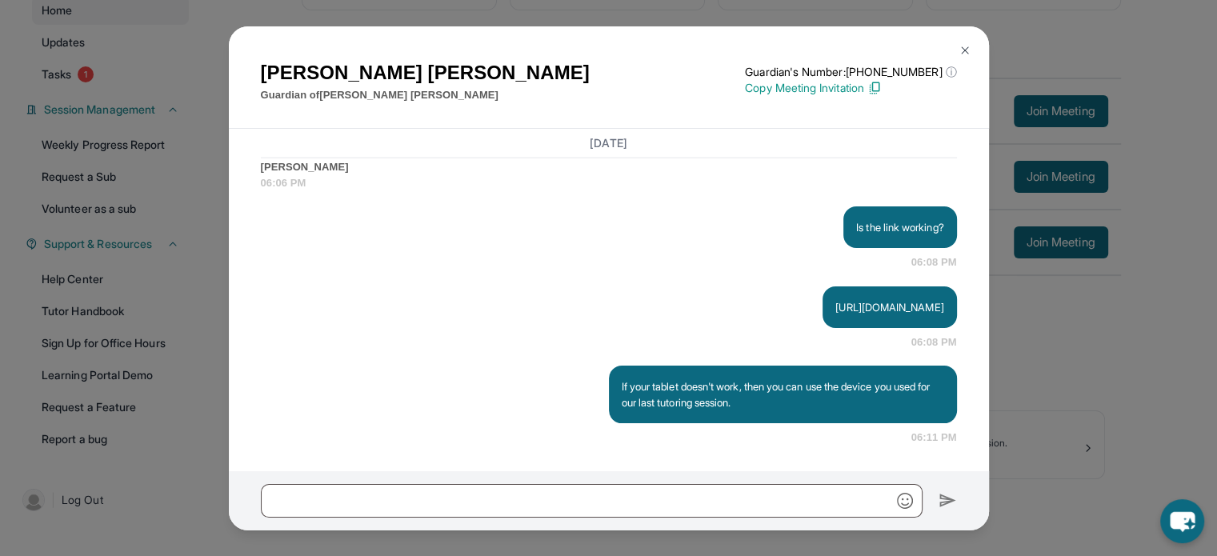
click at [1068, 356] on div "[PERSON_NAME] Guardian of [PERSON_NAME] Guardian's Number: [PHONE_NUMBER] ⓘ Thi…" at bounding box center [608, 278] width 1217 height 556
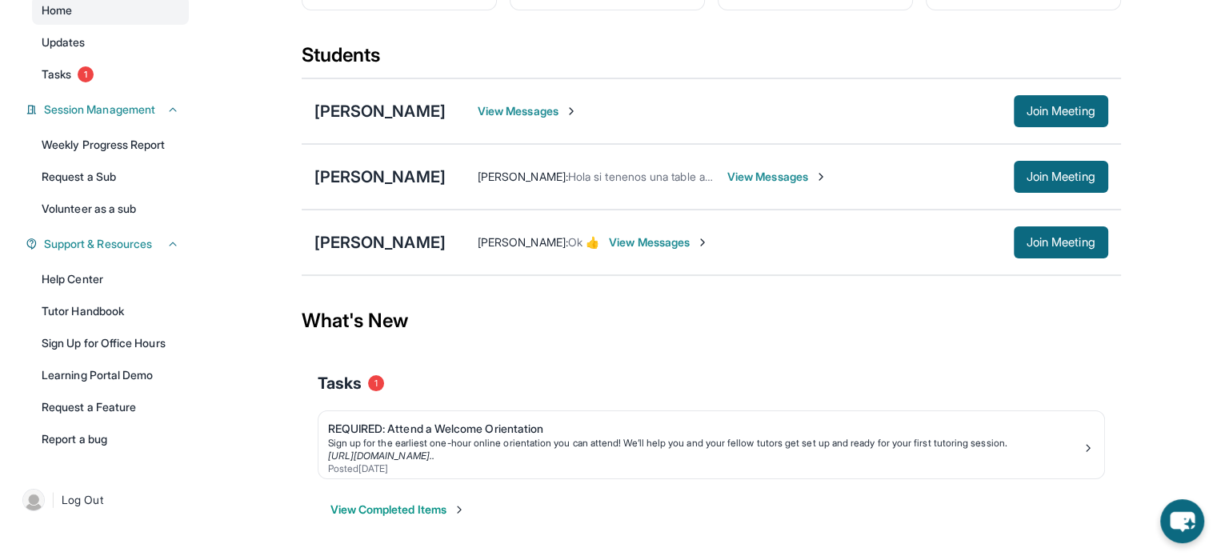
click at [757, 186] on div "[PERSON_NAME] : Hola si tenenos una table aver si la podemos usar View Messages…" at bounding box center [777, 177] width 663 height 32
click at [757, 177] on span "View Messages" at bounding box center [777, 177] width 100 height 16
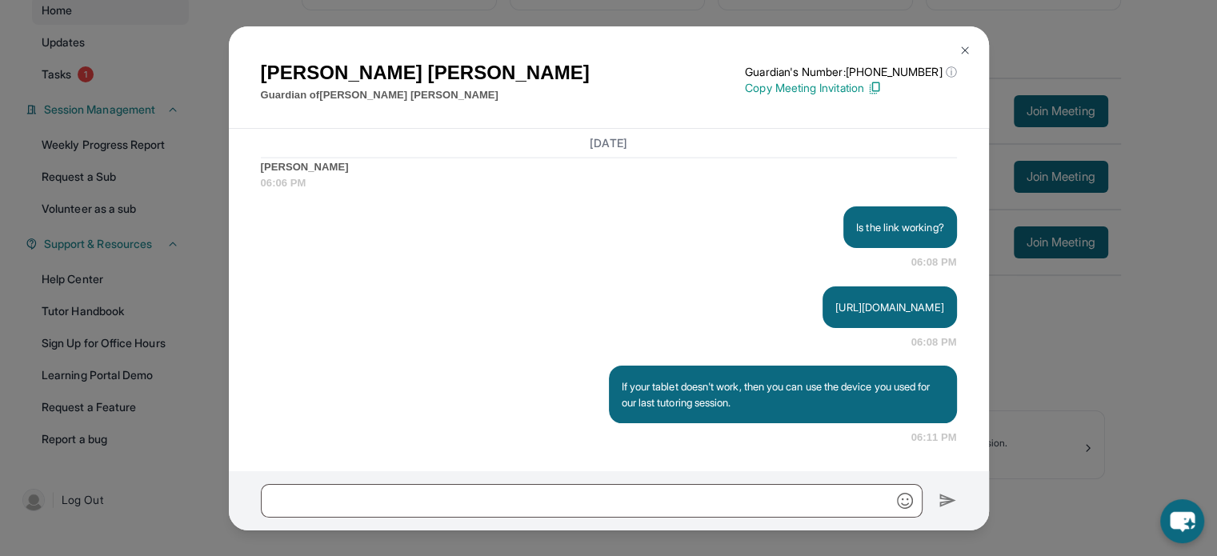
click at [1149, 261] on div "[PERSON_NAME] Guardian of [PERSON_NAME] Guardian's Number: [PHONE_NUMBER] ⓘ Thi…" at bounding box center [608, 278] width 1217 height 556
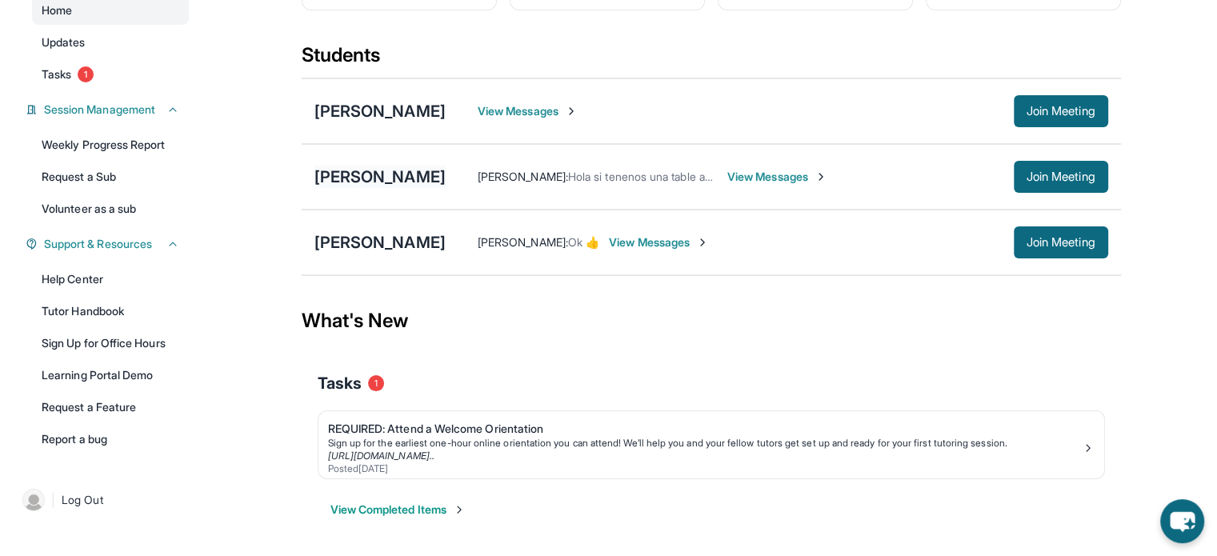
click at [394, 177] on div "[PERSON_NAME]" at bounding box center [379, 177] width 131 height 22
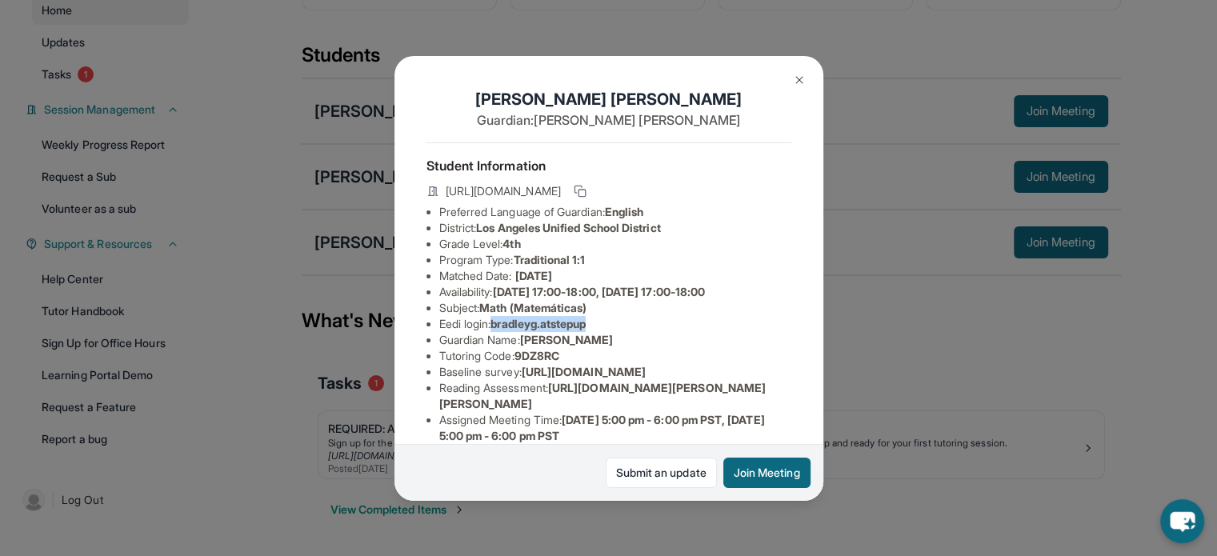
drag, startPoint x: 641, startPoint y: 338, endPoint x: 499, endPoint y: 334, distance: 141.7
click at [499, 332] on li "Eedi login : bradleyg.atstepup" at bounding box center [615, 324] width 352 height 16
copy span "bradleyg.atstepup"
